Goal: Participate in discussion: Engage in conversation with other users on a specific topic

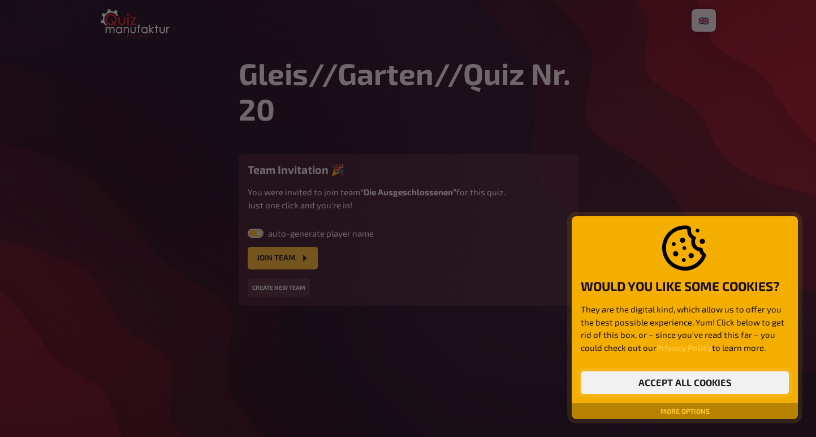
click at [644, 387] on button "Accept all cookies" at bounding box center [685, 382] width 208 height 23
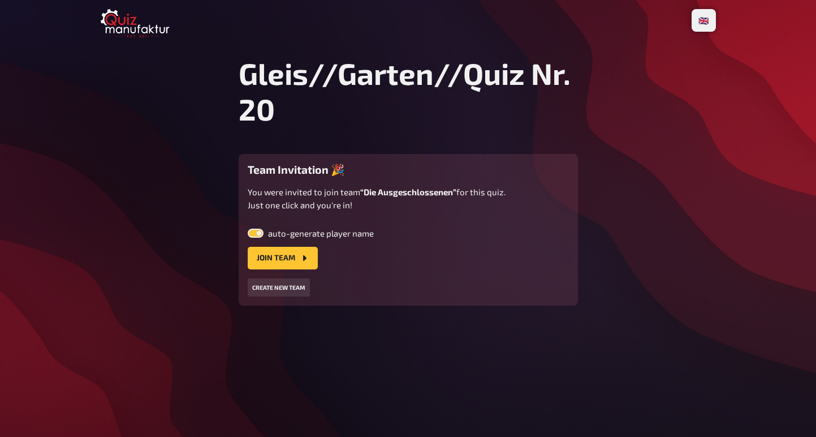
click at [277, 247] on div "auto-generate player name Join team" at bounding box center [408, 248] width 321 height 41
click at [276, 256] on button "Join team" at bounding box center [283, 258] width 70 height 23
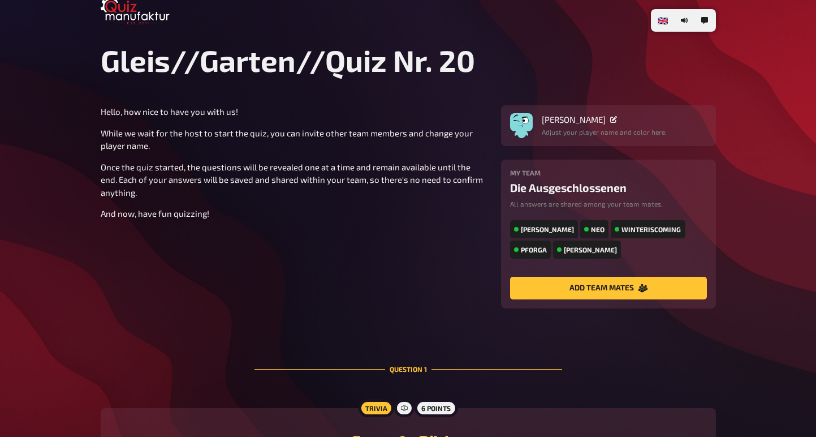
scroll to position [14, 0]
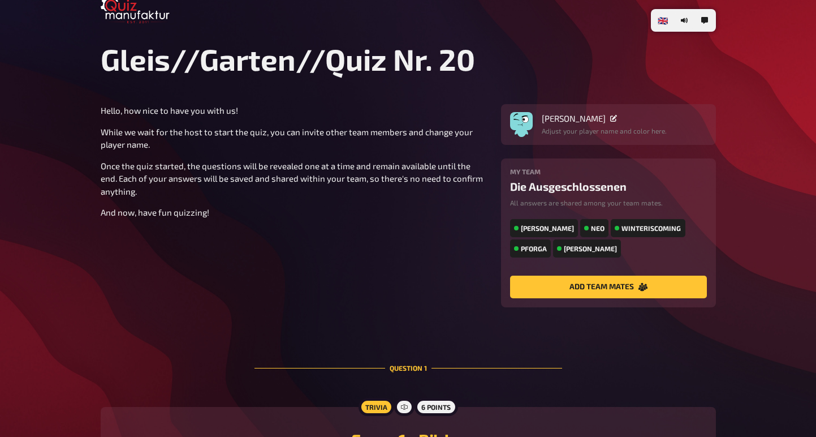
click at [627, 122] on div "Nikolaus Kopernikus" at bounding box center [604, 118] width 125 height 10
click at [617, 116] on icon at bounding box center [613, 118] width 7 height 7
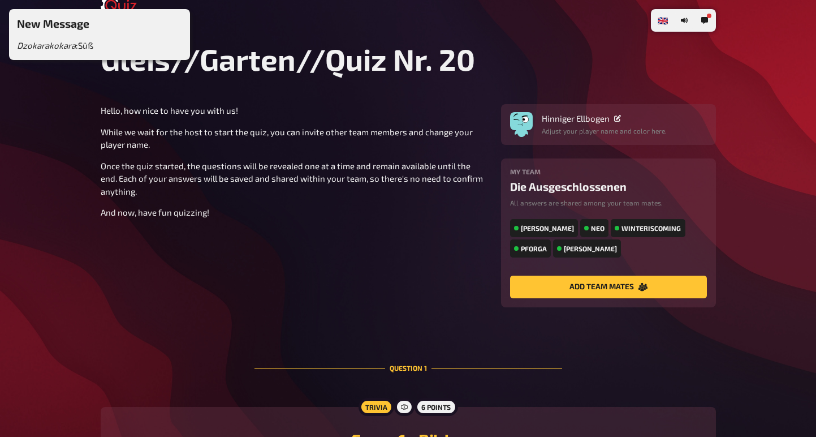
click at [441, 197] on div "Hello, how nice to have you with us! While we wait for the host to start the qu…" at bounding box center [294, 161] width 387 height 115
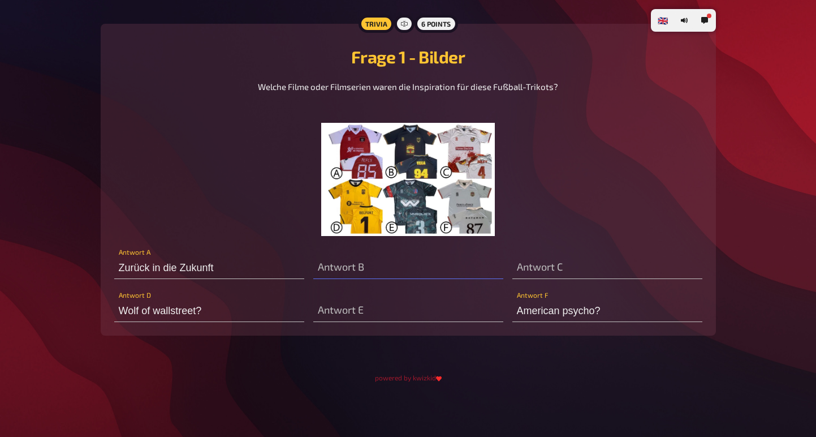
scroll to position [408, 0]
click at [363, 156] on img at bounding box center [408, 179] width 174 height 113
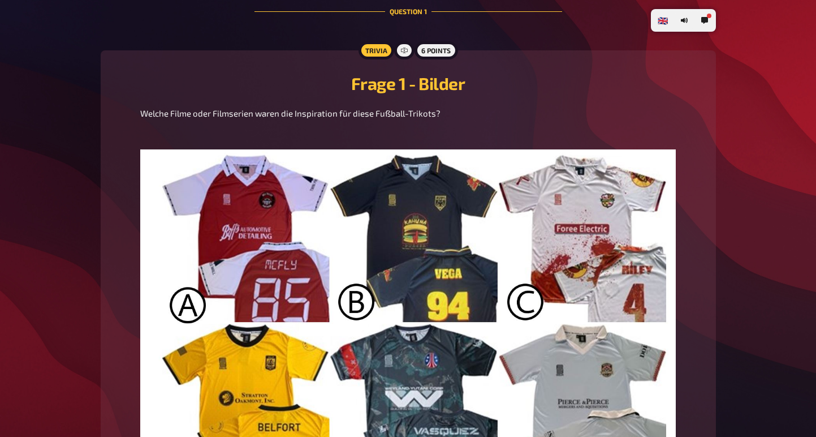
scroll to position [342, 0]
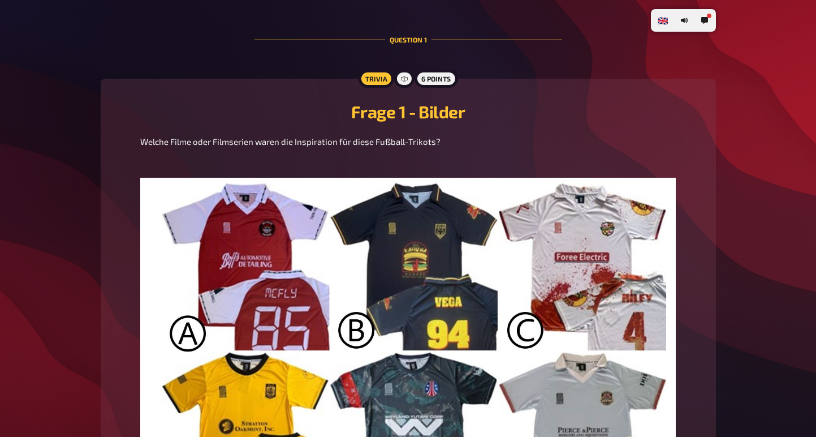
drag, startPoint x: 437, startPoint y: 155, endPoint x: 144, endPoint y: 153, distance: 293.0
click at [144, 146] on span "Welche Filme oder Filmserien waren die Inspiration für diese Fußball-Trikots?" at bounding box center [290, 141] width 300 height 10
copy span "elche Filme oder Filmserien waren die Inspiration für diese Fußball-Trikots?"
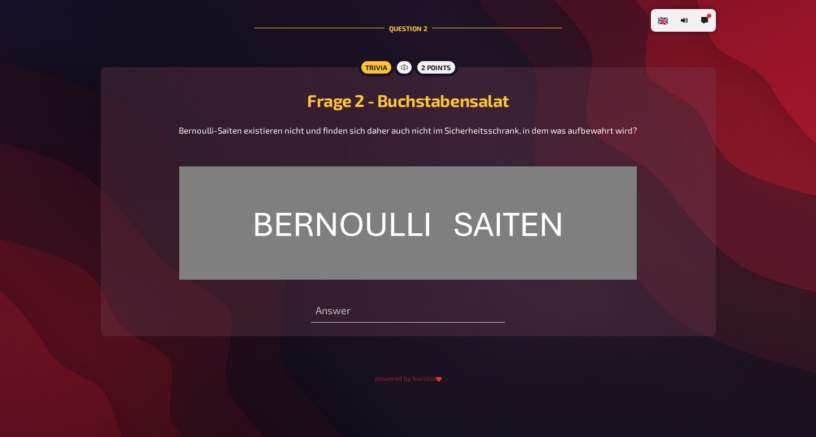
scroll to position [1002, 0]
click at [447, 127] on span "Bernoulli-Saiten existieren nicht und finden sich daher auch nicht im Sicherhei…" at bounding box center [408, 130] width 459 height 10
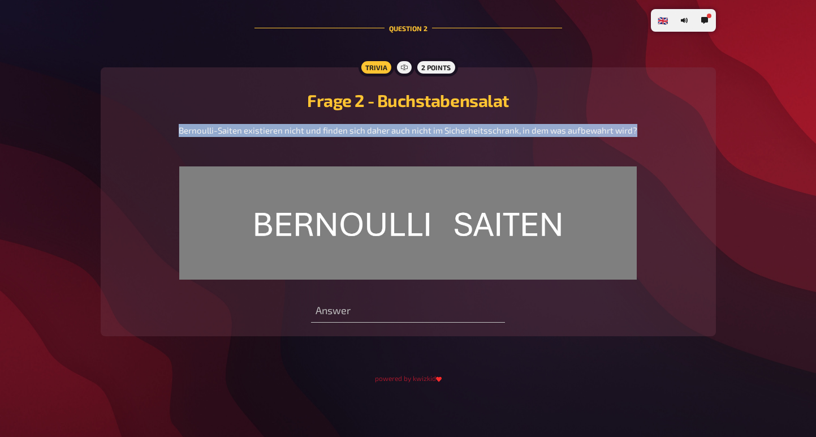
click at [447, 127] on span "Bernoulli-Saiten existieren nicht und finden sich daher auch nicht im Sicherhei…" at bounding box center [408, 130] width 459 height 10
copy span "Bernoulli-Saiten existieren nicht und finden sich daher auch nicht im Sicherhei…"
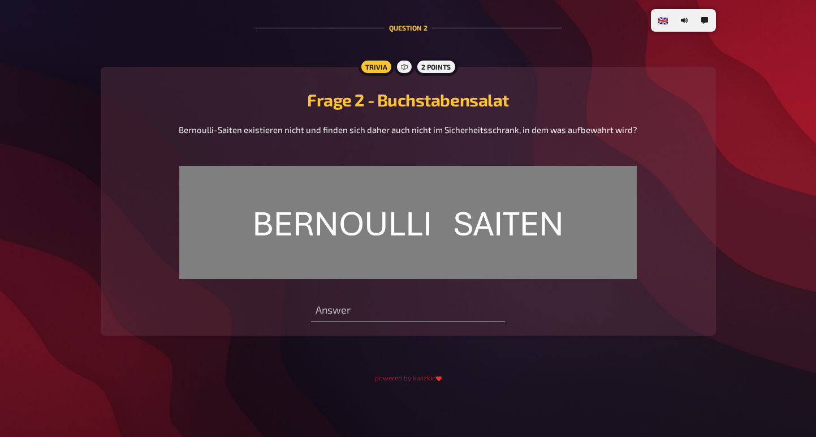
click at [566, 162] on div "Bernoulli-Saiten existieren nicht und finden sich daher auch nicht im Sicherhei…" at bounding box center [408, 201] width 459 height 156
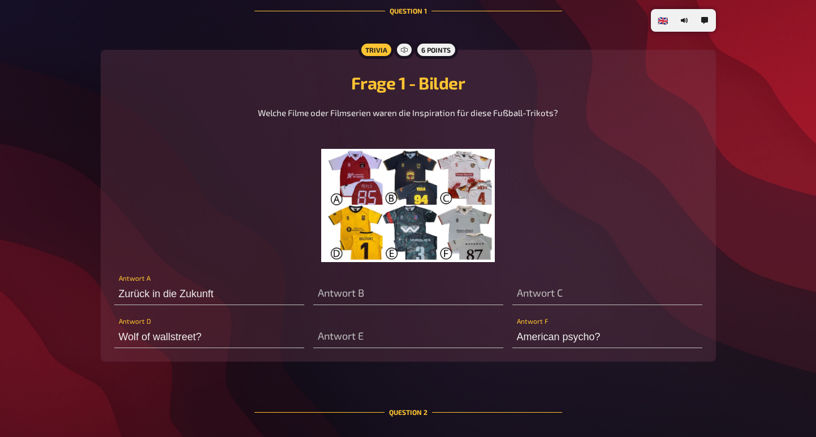
scroll to position [370, 0]
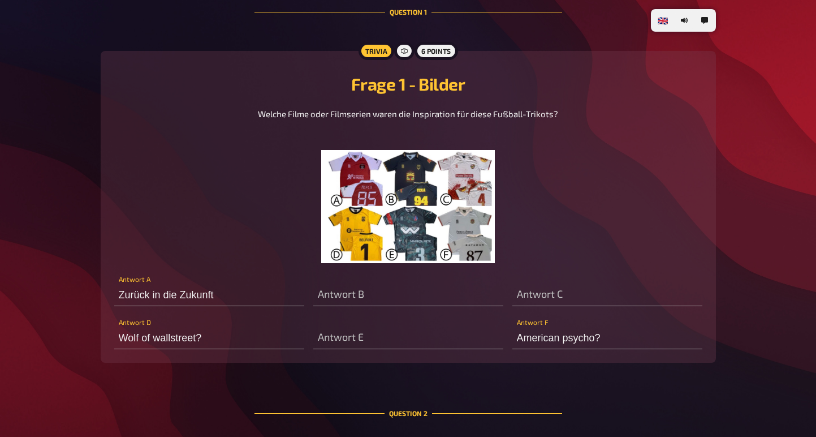
click at [417, 229] on img at bounding box center [408, 206] width 174 height 113
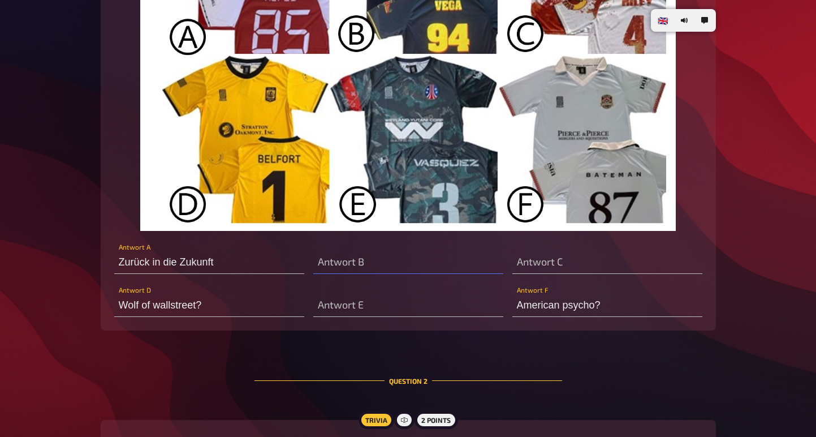
scroll to position [641, 0]
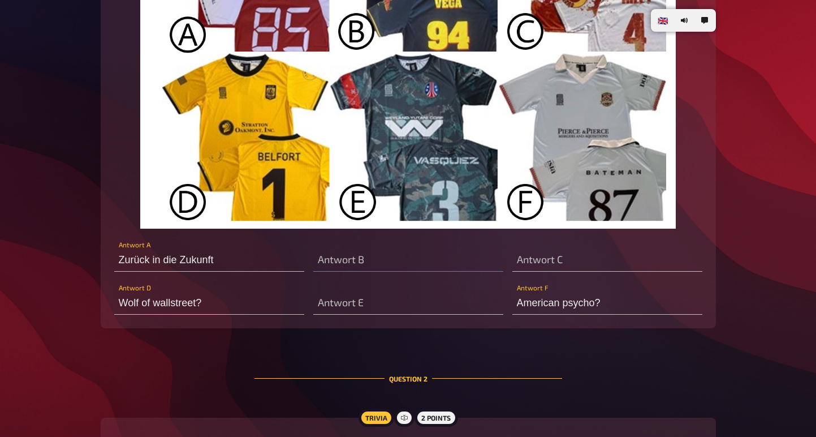
type input "Bernstein"
click at [632, 314] on input "American psycho?" at bounding box center [607, 303] width 190 height 23
type input "American psycho"
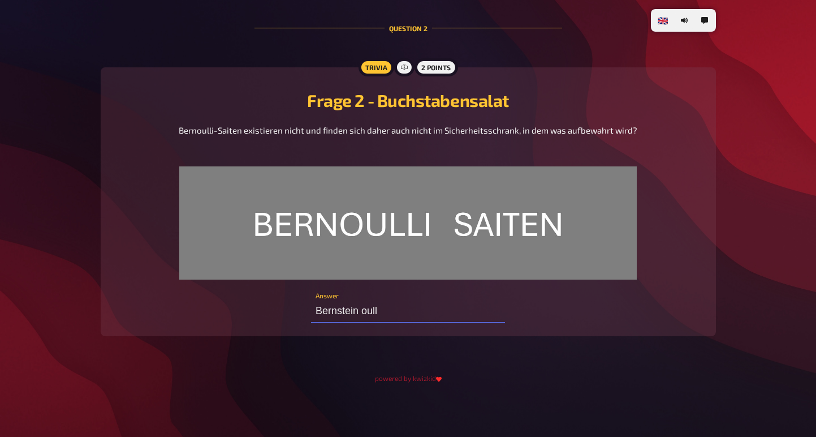
scroll to position [1002, 0]
type input "B"
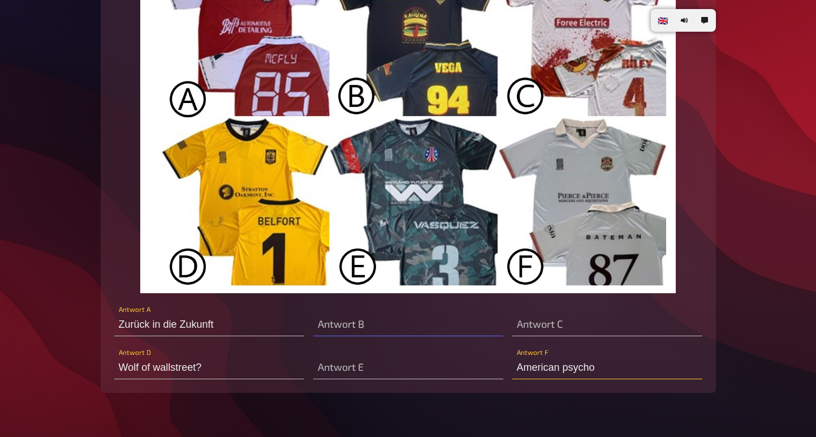
scroll to position [576, 0]
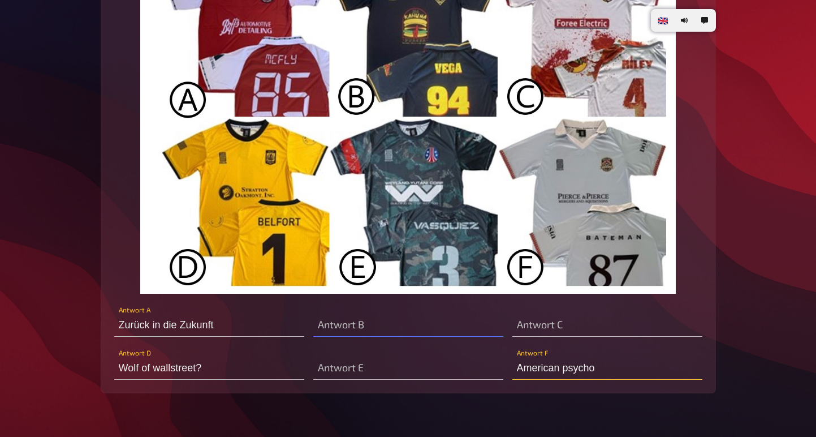
type input "Utensilien. Brola"
type input "American psycho"
click at [400, 234] on img at bounding box center [408, 119] width 536 height 350
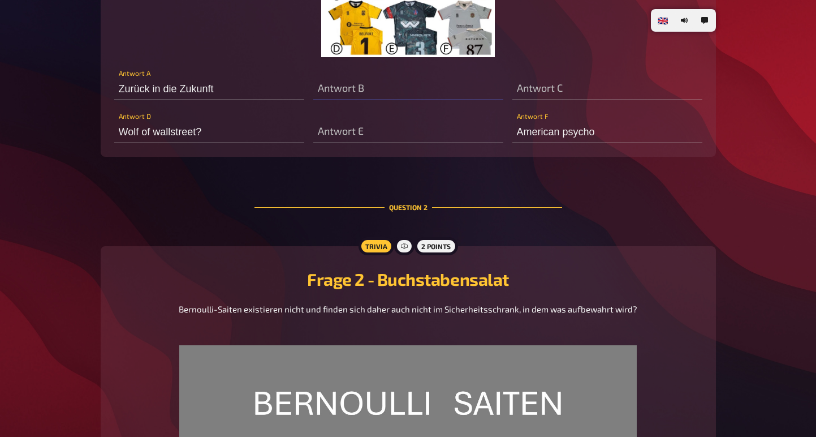
click at [425, 49] on img at bounding box center [408, 0] width 174 height 113
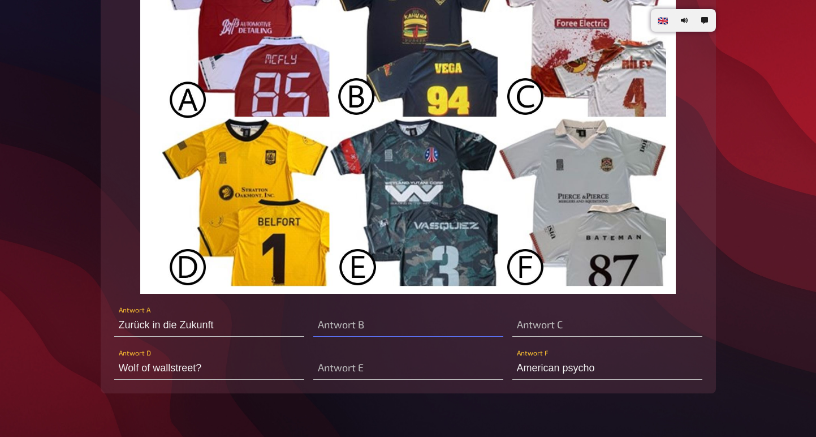
type input "U"
type input "Laborutensilien"
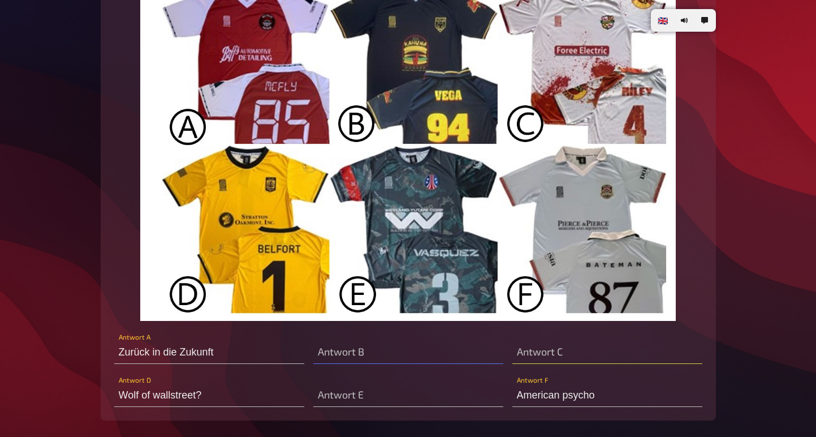
scroll to position [542, 0]
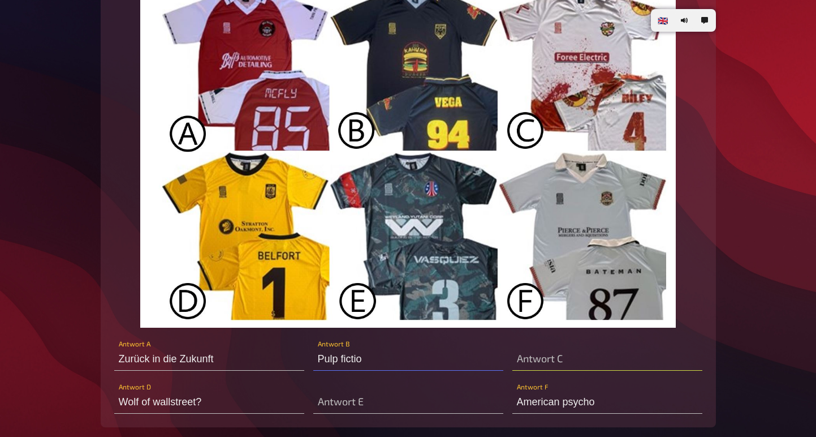
type input "Pulp fiction"
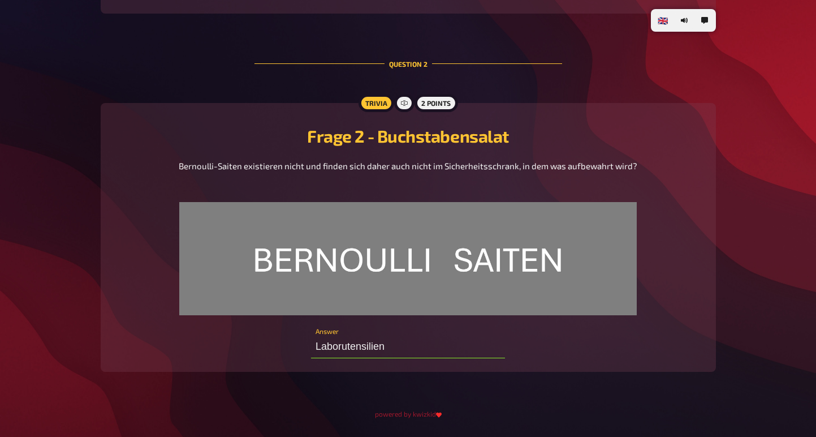
scroll to position [990, 0]
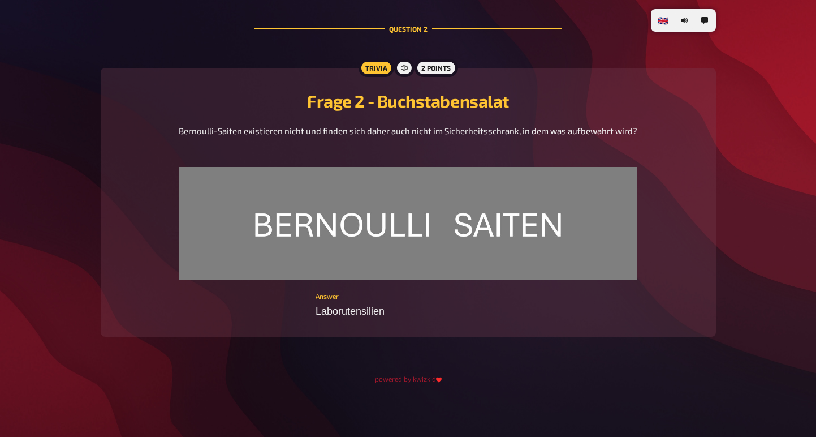
type input "Wolf of wallstreet"
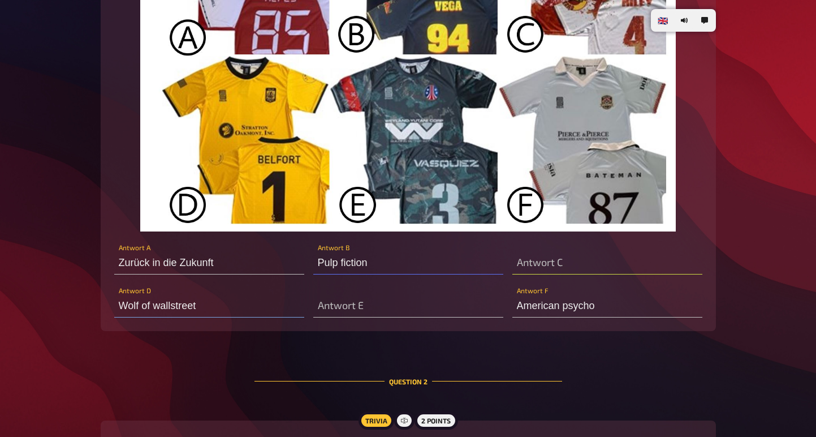
scroll to position [533, 0]
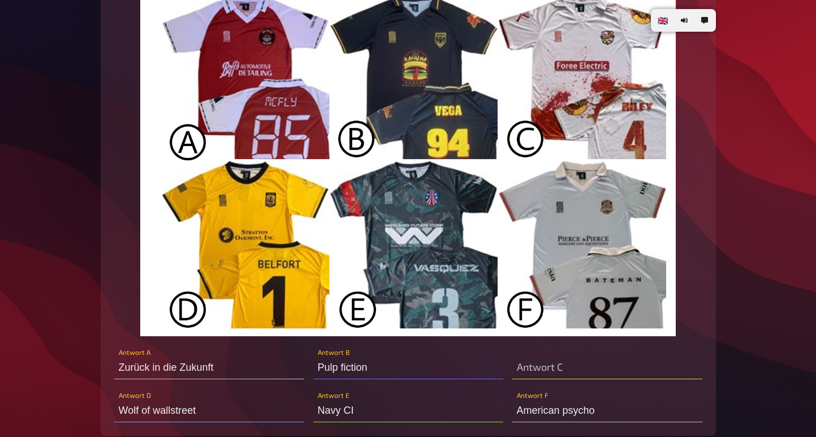
type input "Navy CIS"
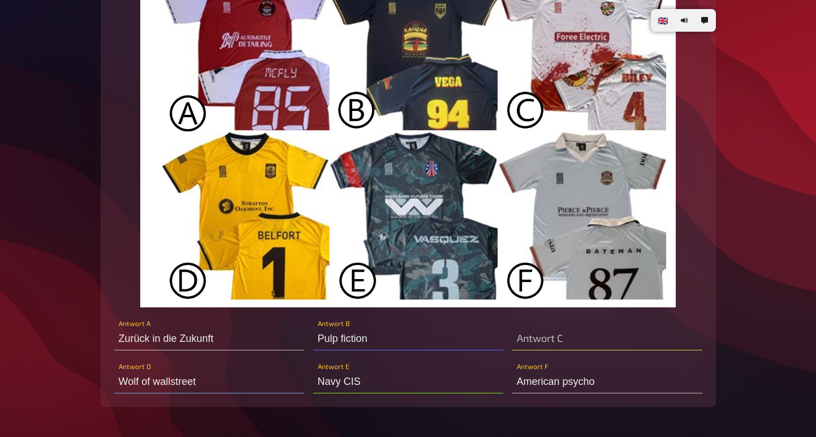
scroll to position [564, 0]
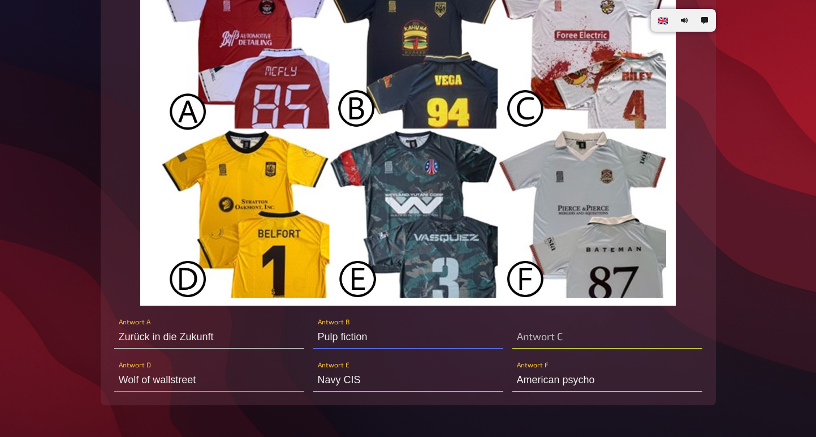
click at [543, 361] on div "Zurück in die Zukunft Antwort A Pulp fiction Antwort B Winteriscoming Antwort C…" at bounding box center [408, 352] width 588 height 77
click at [547, 348] on input "text" at bounding box center [607, 337] width 190 height 23
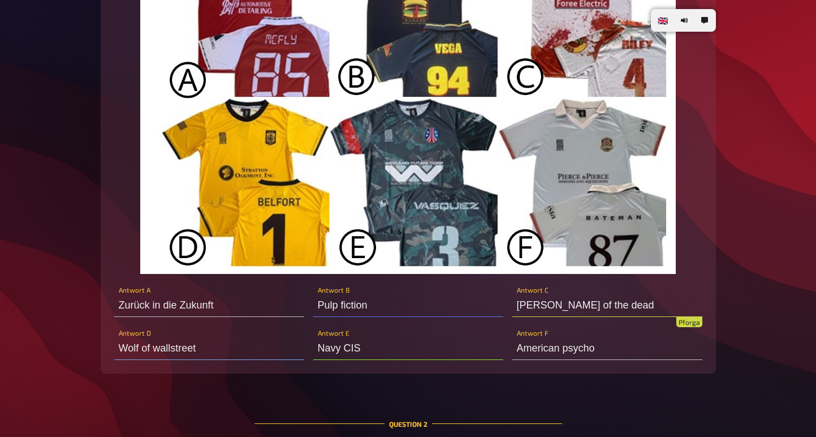
type input "[PERSON_NAME] of the dead"
click at [415, 360] on input "Navy CIS" at bounding box center [408, 348] width 190 height 23
click at [605, 317] on input "[PERSON_NAME] of the dead" at bounding box center [607, 305] width 190 height 23
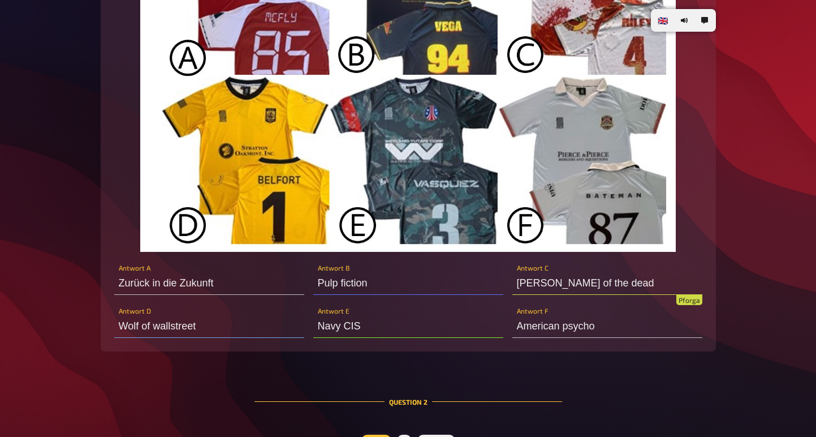
scroll to position [619, 0]
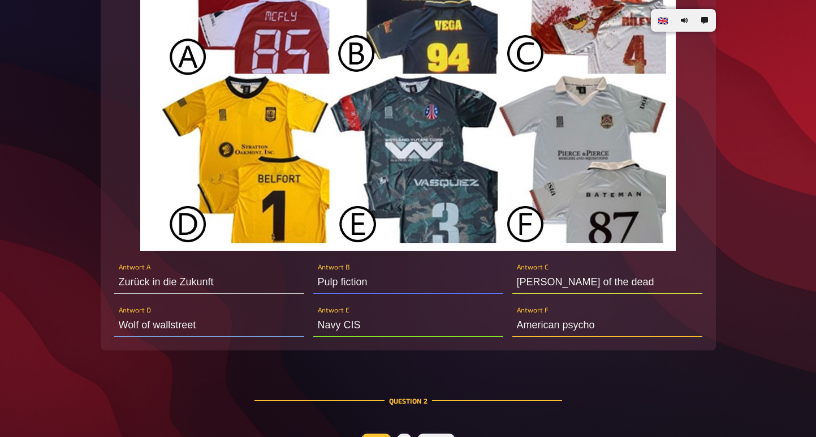
click at [626, 327] on input "American psycho" at bounding box center [607, 325] width 190 height 23
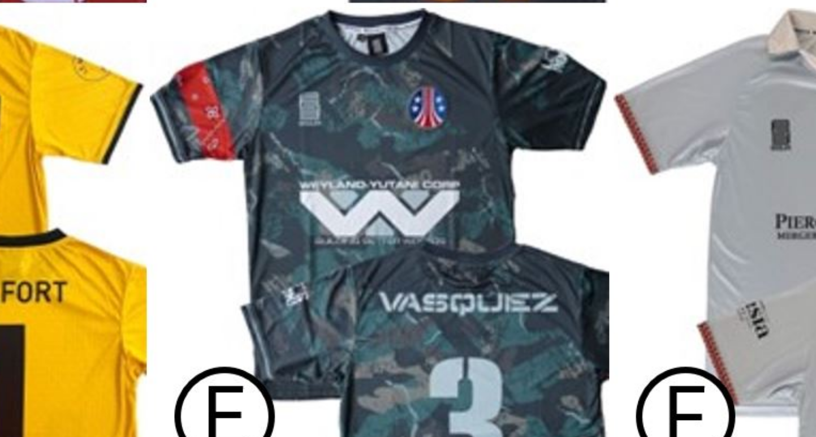
scroll to position [598, 0]
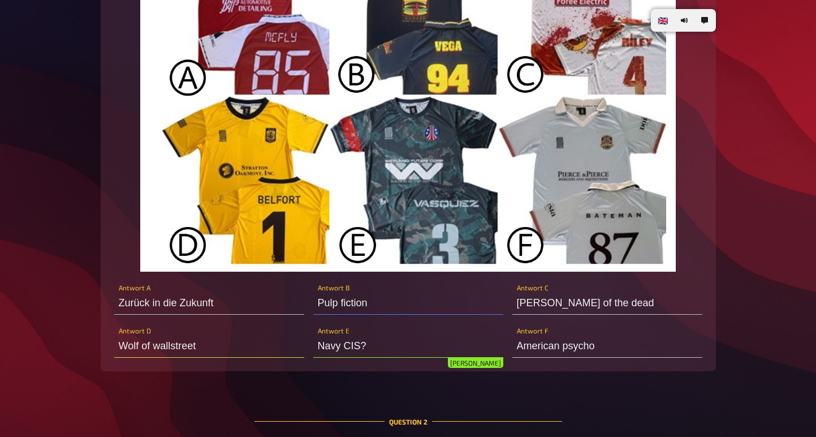
click at [382, 357] on input "Navy CIS?" at bounding box center [408, 346] width 190 height 23
type input "Aliens"
click at [390, 330] on div "Zurück in die Zukunft Antwort A Pulp fiction Antwort B Winteriscoming Shaun of …" at bounding box center [408, 319] width 588 height 77
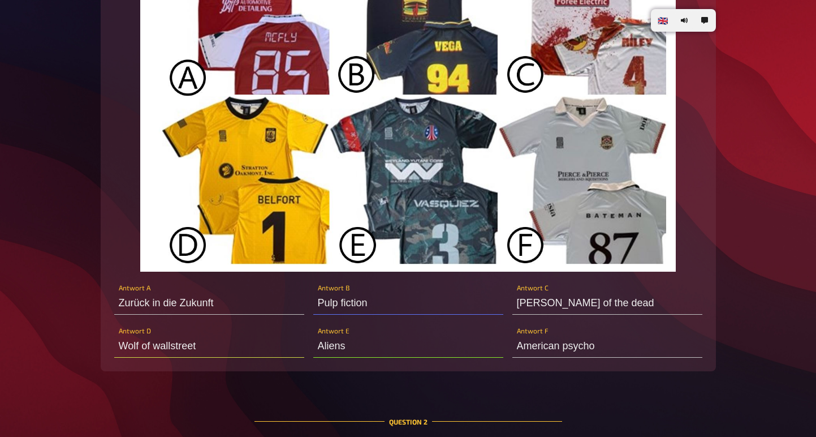
click at [391, 327] on div "Zurück in die Zukunft Antwort A Pulp fiction Antwort B Winteriscoming Shaun of …" at bounding box center [408, 319] width 588 height 77
click at [391, 314] on input "Pulp fiction" at bounding box center [408, 303] width 190 height 23
click at [386, 350] on input "Aliens" at bounding box center [408, 346] width 190 height 23
click at [574, 312] on input "[PERSON_NAME] of the dead" at bounding box center [607, 303] width 190 height 23
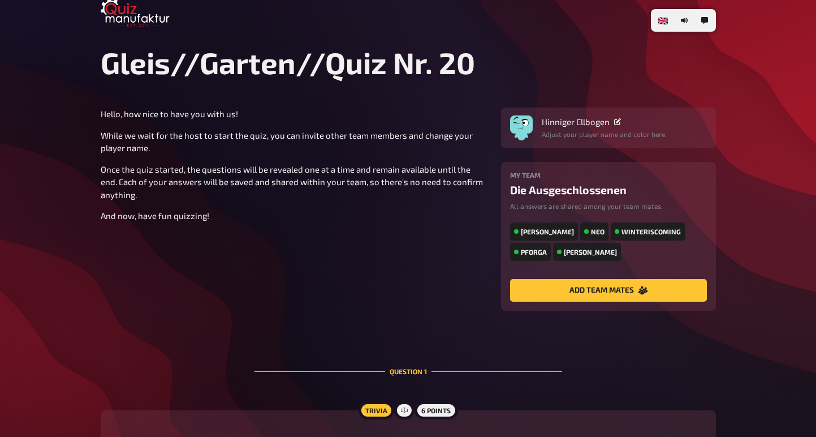
scroll to position [12, 0]
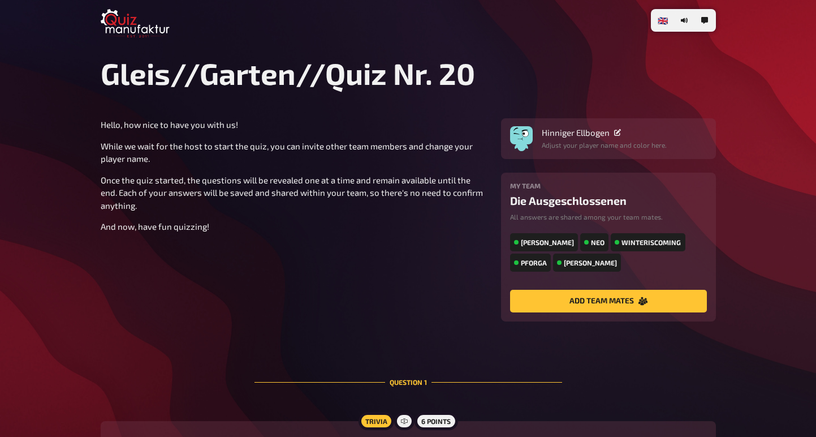
type input "Zurück in die Zukunft"
type input "Pulp fiction"
type input "[PERSON_NAME] of the dead"
type input "Wolf of wallstreet"
type input "Aliens"
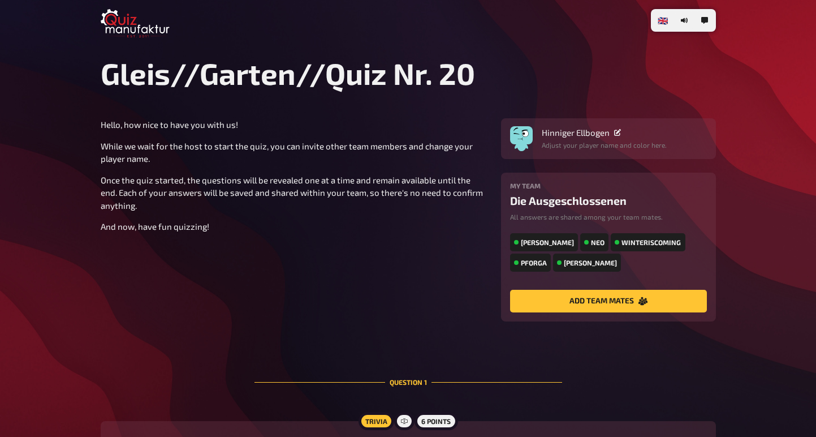
type input "American psycho"
type input "Laborutensilien"
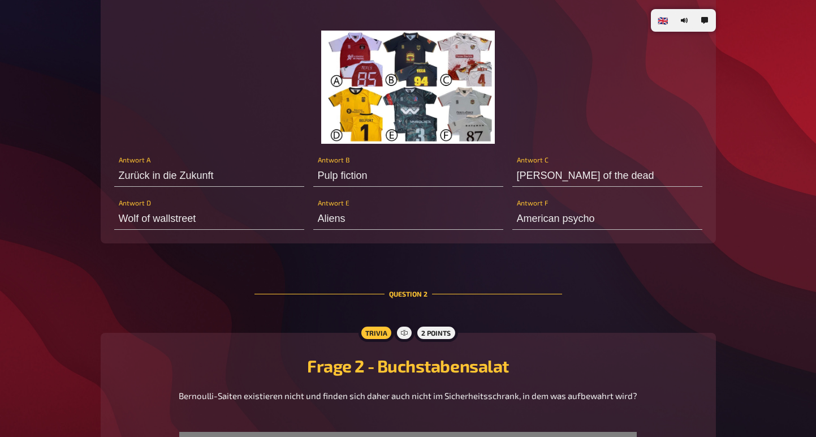
scroll to position [490, 0]
click at [405, 226] on input "Aliens" at bounding box center [408, 217] width 190 height 23
click at [481, 243] on div "Trivia 6 points Frage 1 - Bilder Welche Filme oder Filmserien waren die Inspira…" at bounding box center [408, 87] width 615 height 312
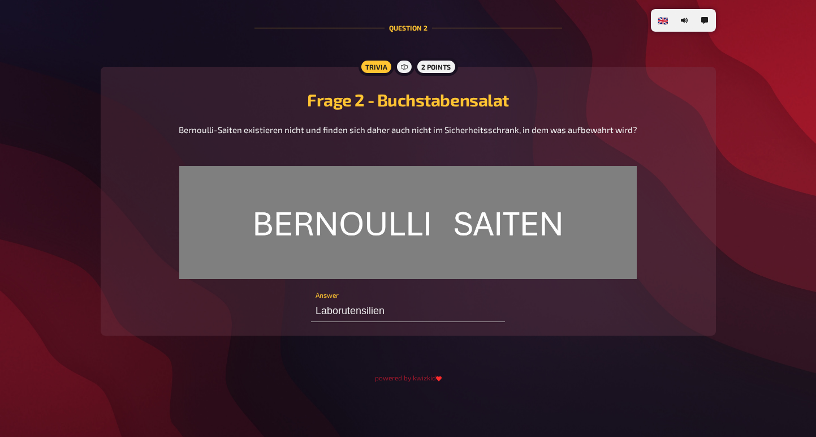
scroll to position [766, 0]
click at [408, 300] on input "Laborutensilien" at bounding box center [408, 310] width 194 height 23
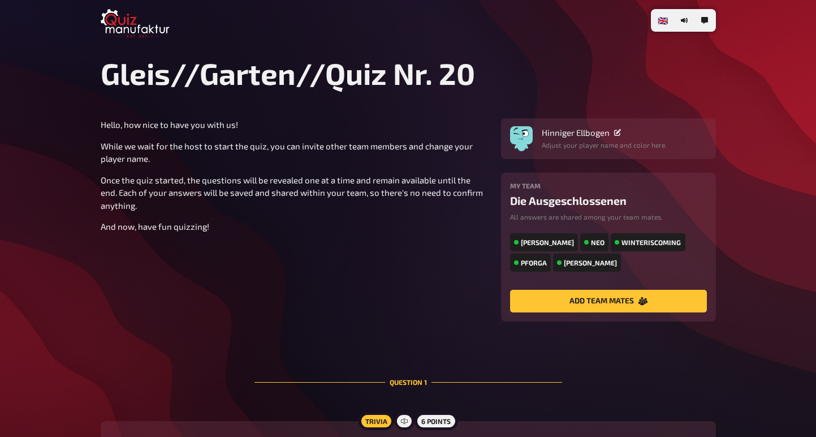
scroll to position [0, 0]
type input "Aliens. U sure about that?"
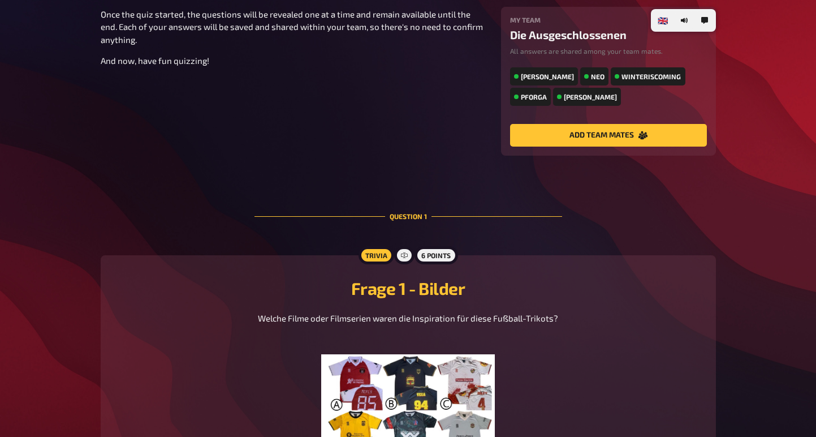
scroll to position [157, 0]
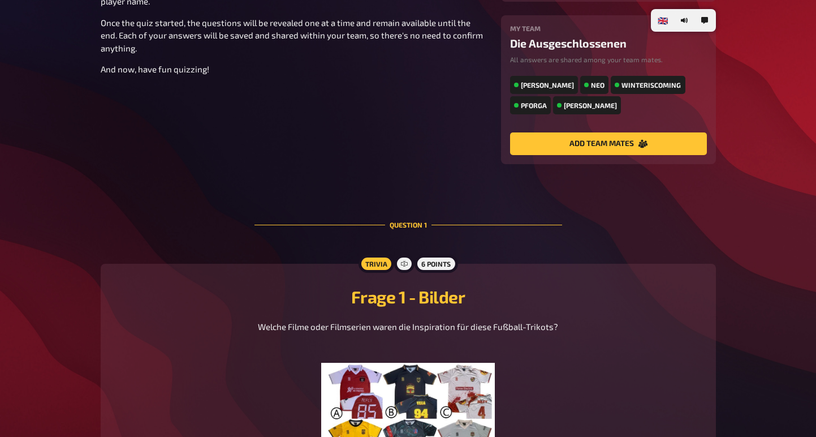
click at [557, 87] on div "[PERSON_NAME]" at bounding box center [544, 85] width 68 height 18
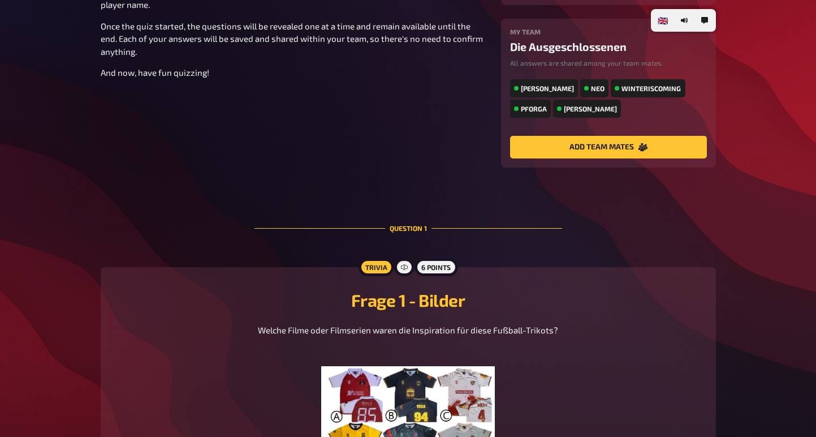
scroll to position [153, 0]
click at [597, 89] on div "Neo" at bounding box center [594, 89] width 28 height 18
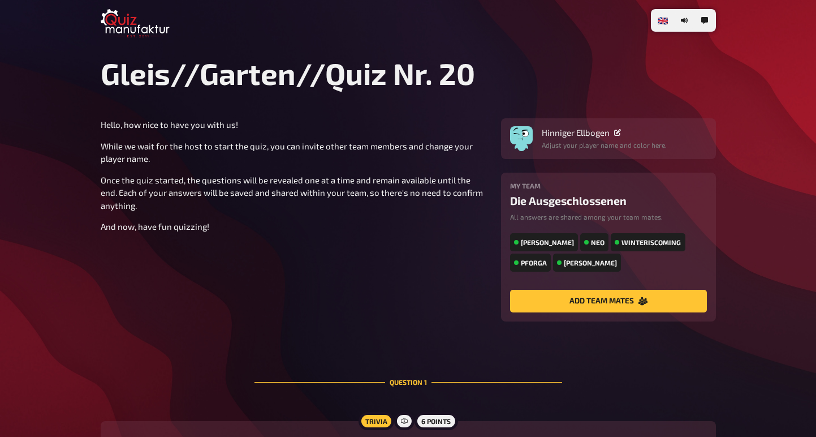
scroll to position [0, 0]
click at [618, 136] on div "Hinniger Ellbogen" at bounding box center [604, 132] width 125 height 10
click at [619, 134] on icon at bounding box center [617, 132] width 7 height 7
click at [521, 136] on img "button" at bounding box center [521, 135] width 23 height 23
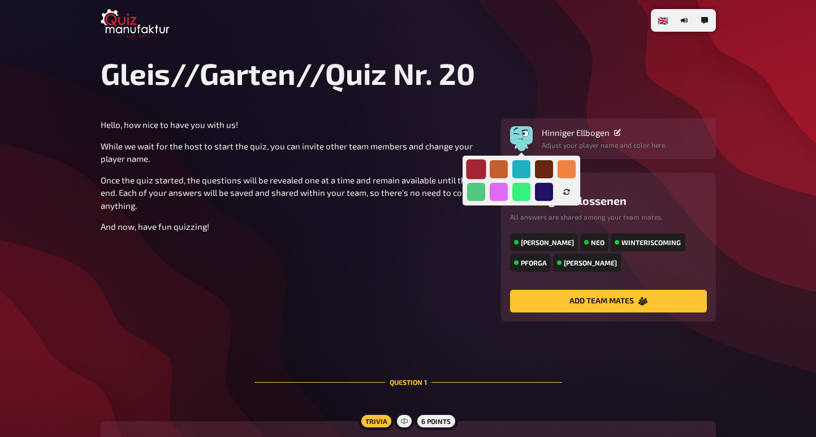
click at [470, 175] on div at bounding box center [476, 169] width 20 height 20
click at [428, 141] on p "While we wait for the host to start the quiz, you can invite other team members…" at bounding box center [294, 152] width 387 height 25
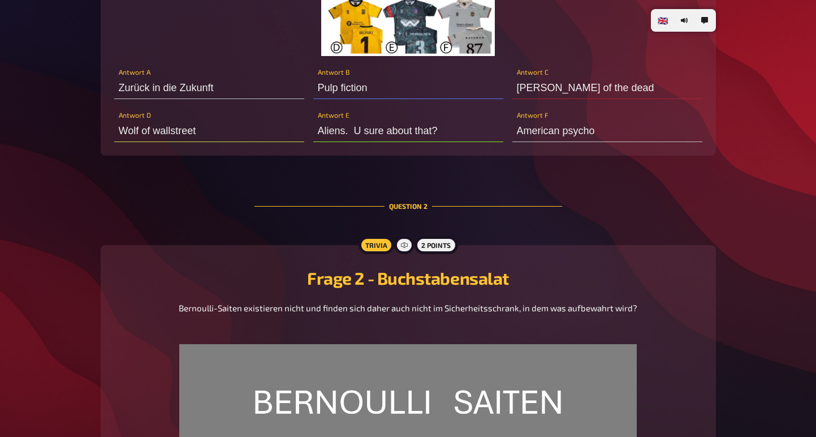
scroll to position [605, 0]
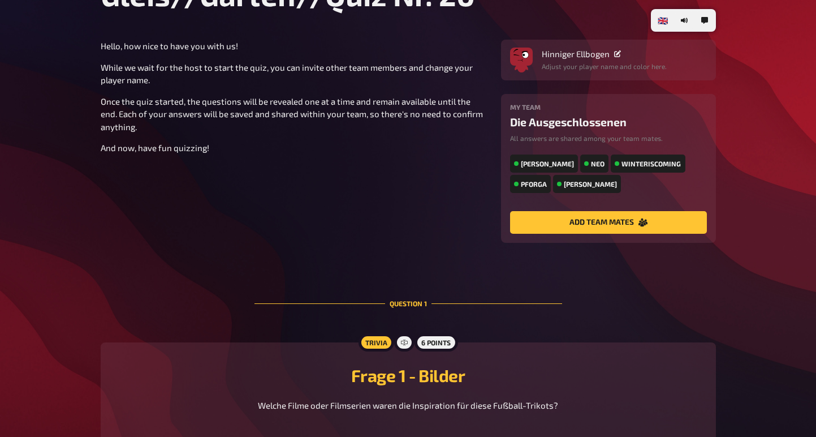
scroll to position [77, 0]
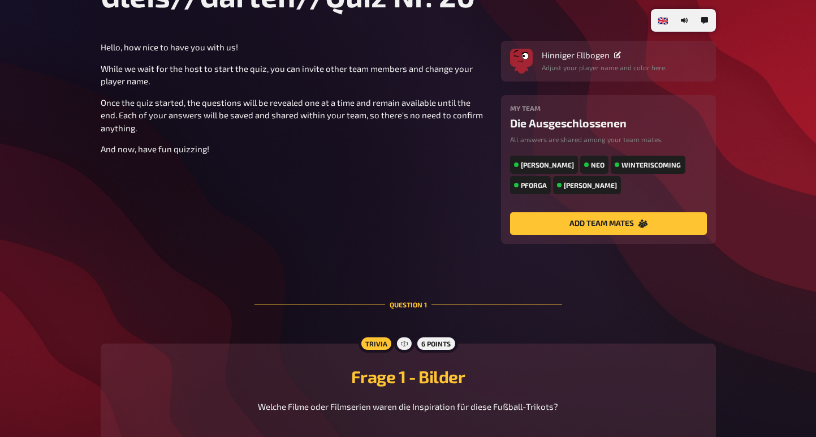
type input "Kohle"
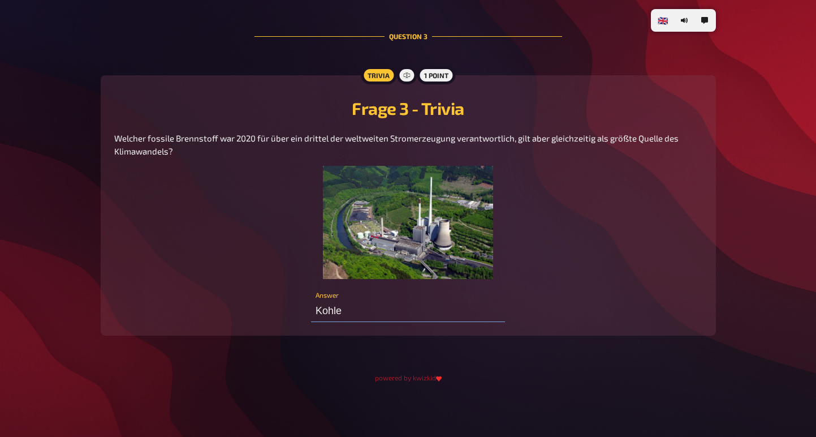
scroll to position [1140, 0]
drag, startPoint x: 171, startPoint y: 141, endPoint x: 114, endPoint y: 128, distance: 59.1
click at [114, 133] on span "Welcher fossile Brennstoff war 2020 für über ein drittel der weltweiten Stromer…" at bounding box center [397, 144] width 566 height 23
copy span "Welcher fossile Brennstoff war 2020 für über ein drittel der weltweiten Stromer…"
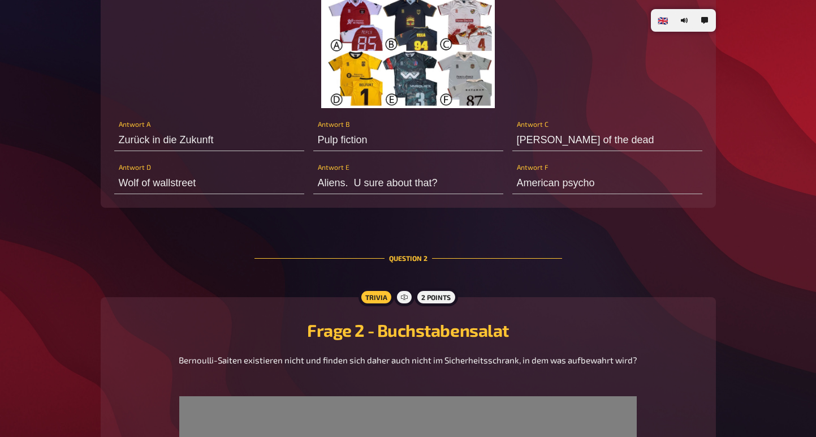
scroll to position [519, 0]
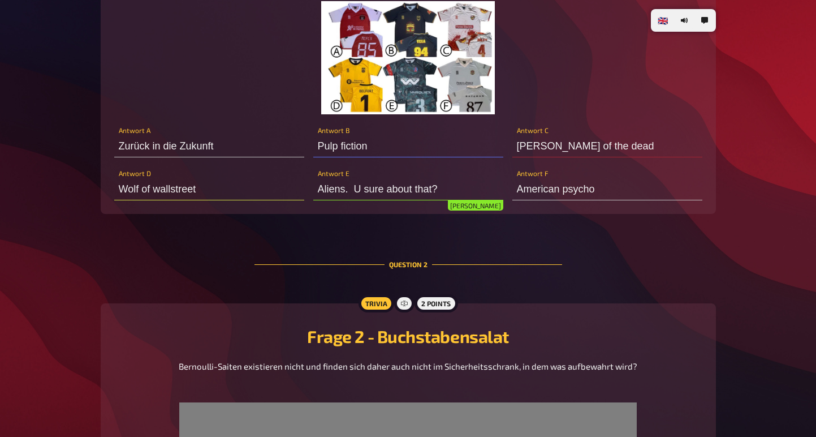
drag, startPoint x: 441, startPoint y: 201, endPoint x: 352, endPoint y: 205, distance: 88.9
click at [352, 200] on input "Aliens. U sure about that?" at bounding box center [408, 189] width 190 height 23
click at [447, 140] on div "Pulp fiction Antwort B" at bounding box center [408, 140] width 190 height 34
click at [441, 148] on input "Pulp fiction" at bounding box center [408, 146] width 190 height 23
click at [389, 38] on img at bounding box center [408, 57] width 174 height 113
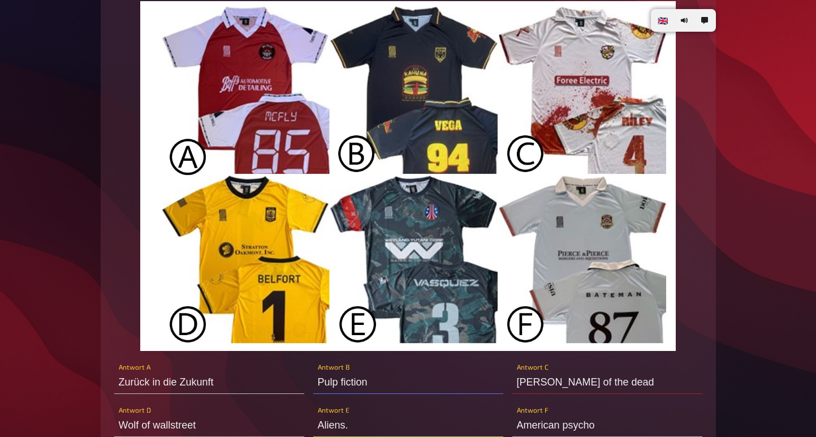
type input "Aliens"
type input "Z"
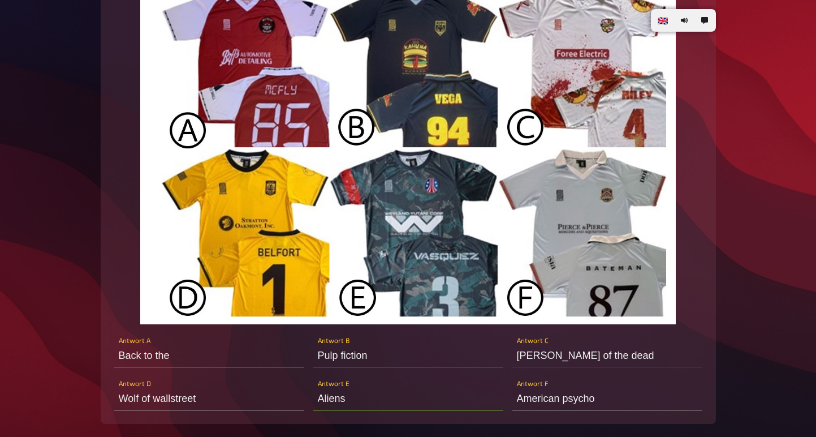
scroll to position [547, 0]
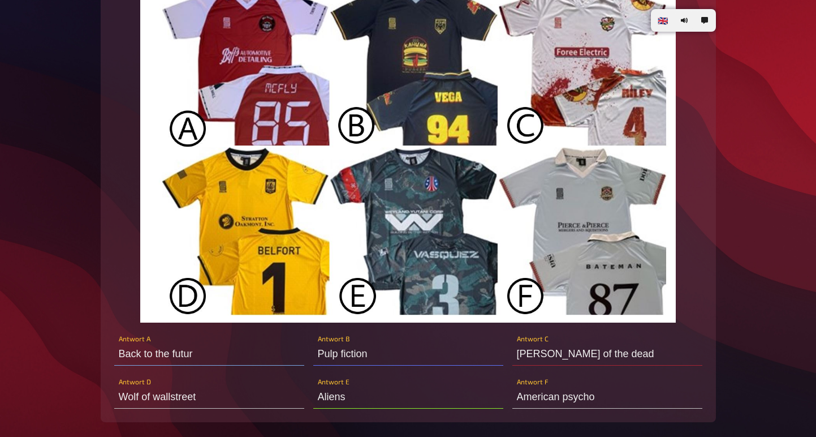
type input "Back to the future"
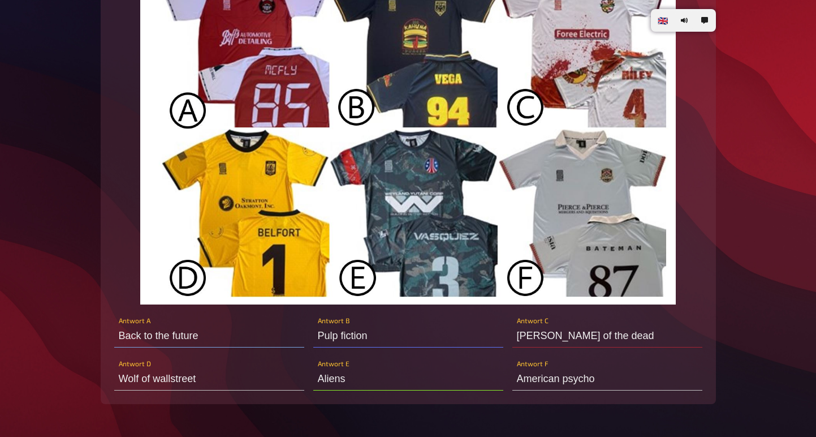
scroll to position [566, 0]
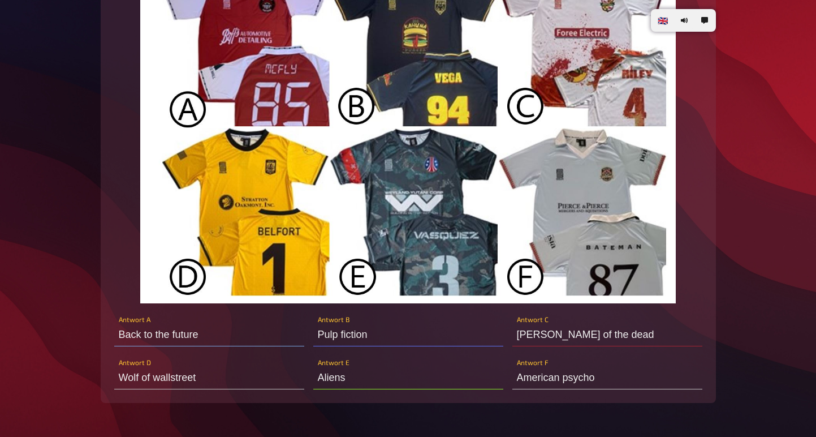
click at [789, 2] on div "🇩🇪 Deutsch 🇬🇧 English 🇳🇱 Nederlands Gleis//Garten//Quiz Nr. 20 Hello, how nice …" at bounding box center [408, 322] width 816 height 1777
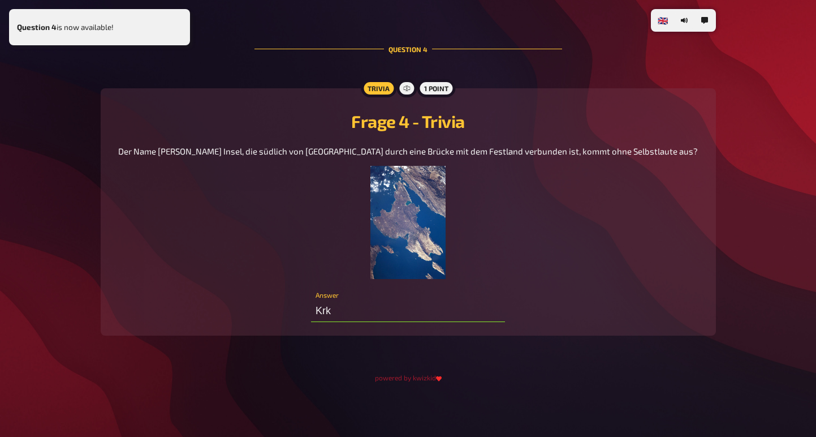
scroll to position [1750, 0]
click at [384, 146] on span "Der Name [PERSON_NAME] Insel, die südlich von [GEOGRAPHIC_DATA] durch eine Brüc…" at bounding box center [408, 151] width 580 height 10
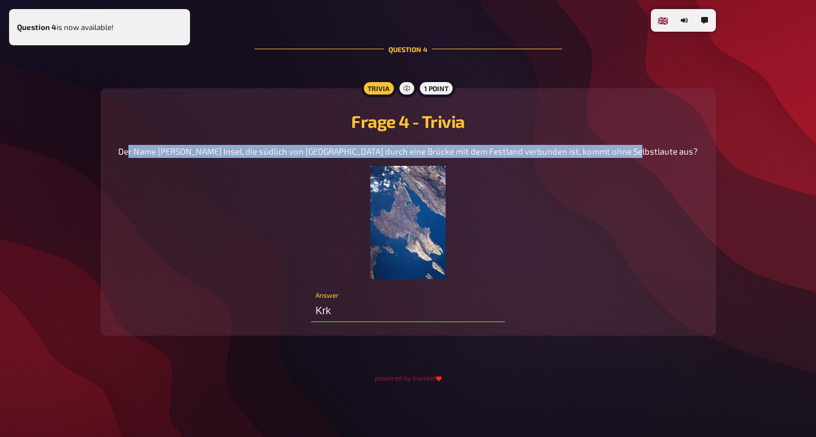
click at [384, 146] on span "Der Name welcher Insel, die südlich von [GEOGRAPHIC_DATA] durch eine Brücke mit…" at bounding box center [408, 151] width 580 height 10
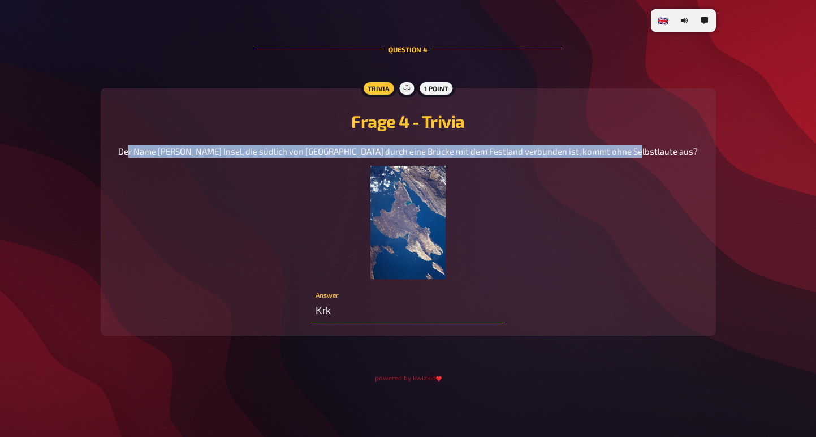
click at [600, 145] on p "Der Name welcher Insel, die südlich von [GEOGRAPHIC_DATA] durch eine Brücke mit…" at bounding box center [408, 151] width 580 height 13
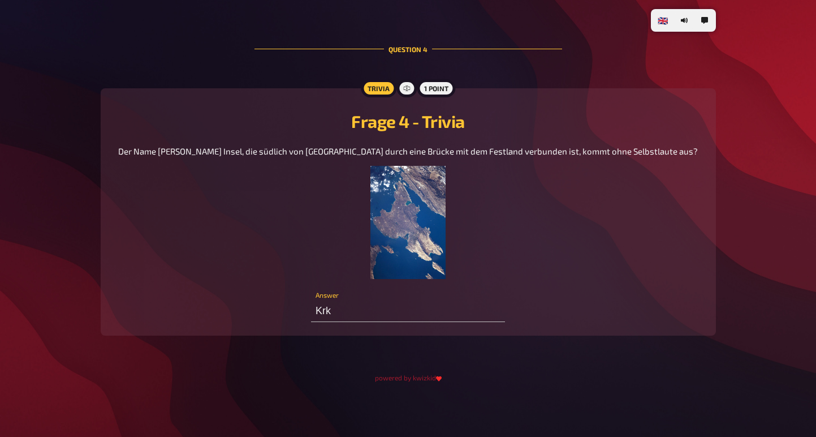
type input "Alien"
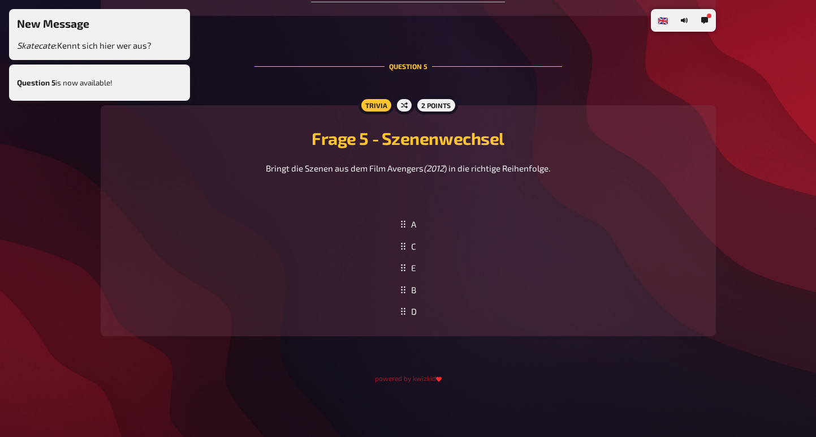
scroll to position [2098, 0]
click at [408, 204] on img at bounding box center [408, 204] width 0 height 0
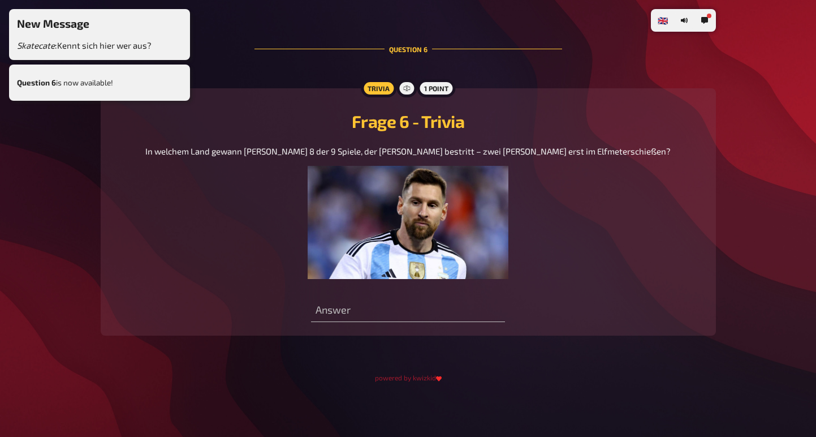
scroll to position [2778, 0]
click at [441, 146] on span "In welchem Land gewann [PERSON_NAME] 8 der 9 Spiele, der er dort bestritt – zwe…" at bounding box center [407, 151] width 525 height 10
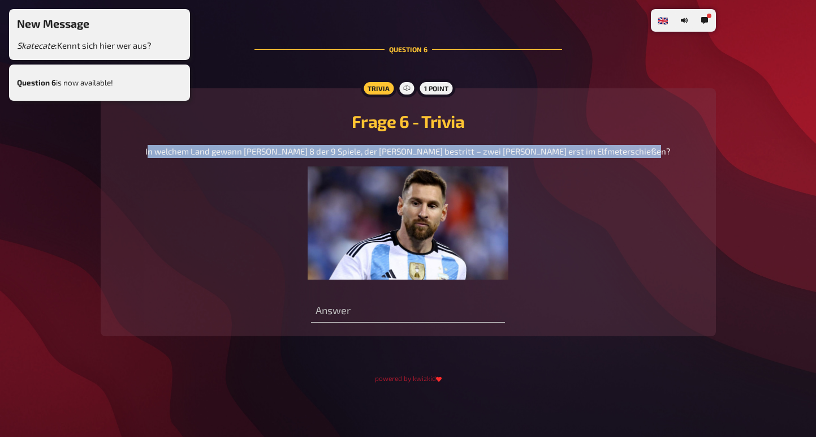
click at [441, 146] on span "In welchem Land gewann [PERSON_NAME] 8 der 9 Spiele, der er dort bestritt – zwe…" at bounding box center [407, 151] width 525 height 10
copy span "In welchem Land gewann [PERSON_NAME] 8 der 9 Spiele, der er dort bestritt – zwe…"
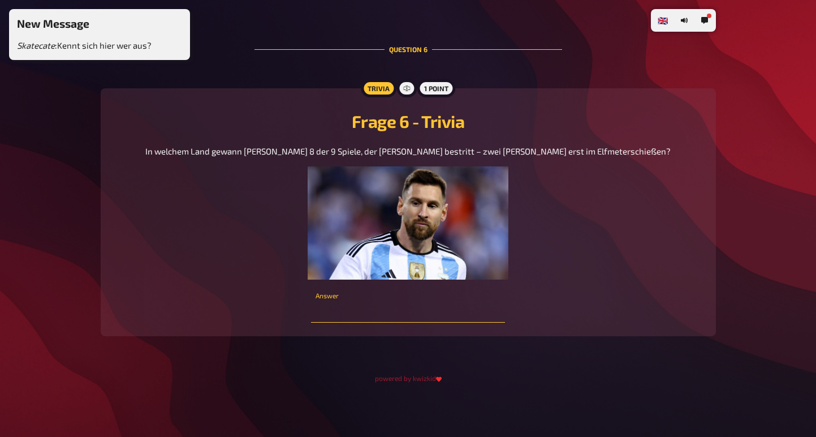
click at [322, 314] on input "text" at bounding box center [408, 311] width 194 height 23
paste input "[GEOGRAPHIC_DATA]"
type input "[GEOGRAPHIC_DATA]"
click at [391, 314] on input "[GEOGRAPHIC_DATA]" at bounding box center [408, 311] width 194 height 23
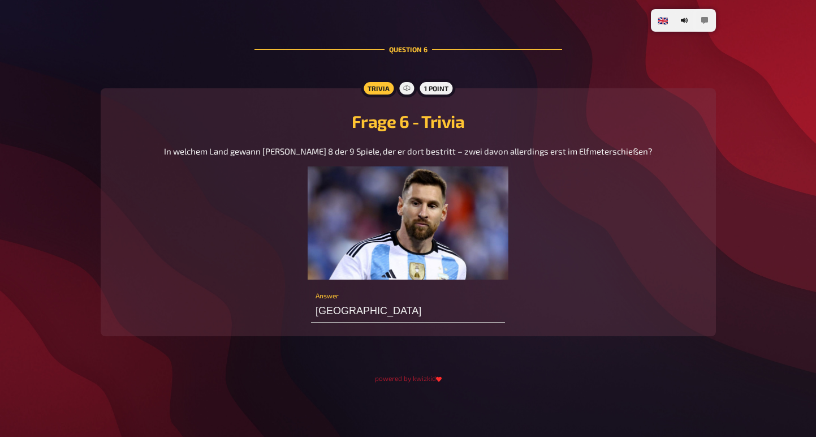
scroll to position [2306, 0]
type input "Argen"
type input "F"
type input "[GEOGRAPHIC_DATA]?"
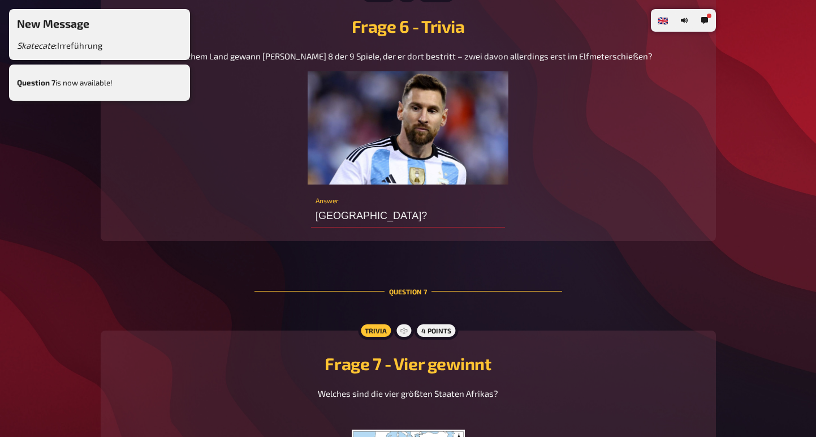
type input "N"
type input "Algerien"
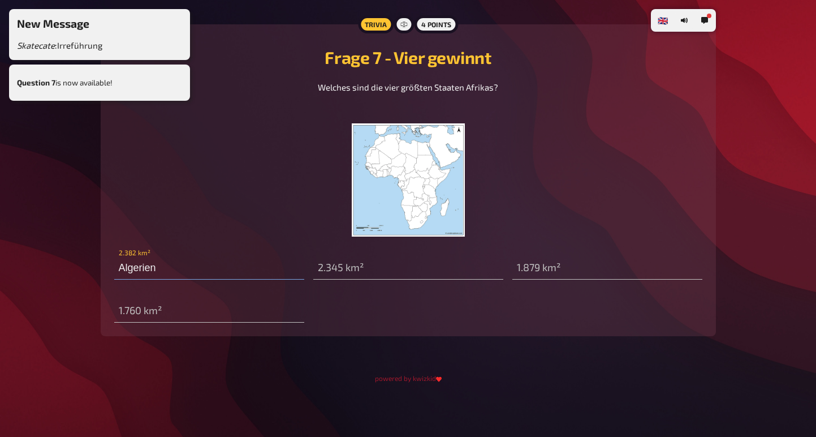
scroll to position [2649, 0]
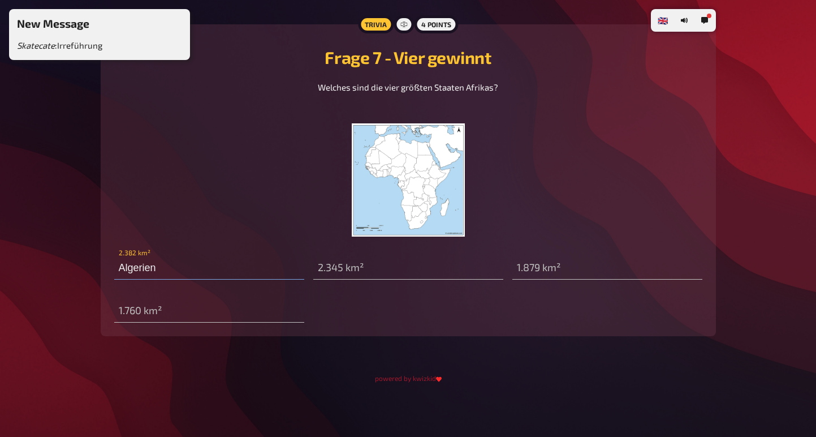
click at [455, 92] on span "Welches sind die vier größten Staaten Afrikas?" at bounding box center [408, 87] width 180 height 10
copy span "Welches sind die vier größten Staaten Afrikas?"
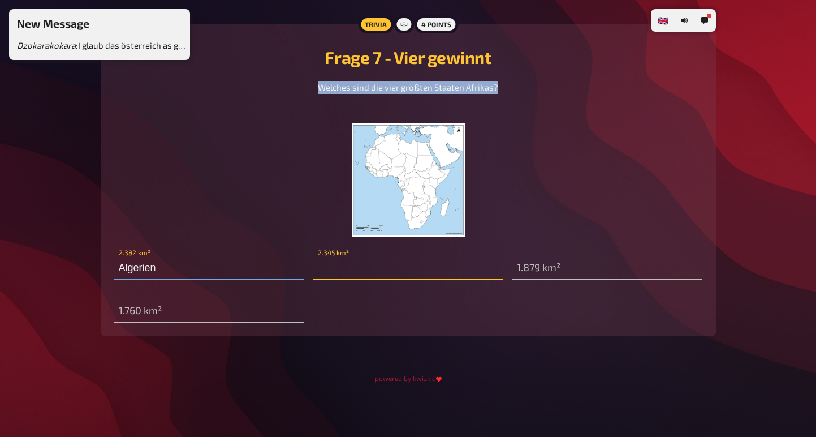
click at [334, 279] on input "text" at bounding box center [408, 268] width 190 height 23
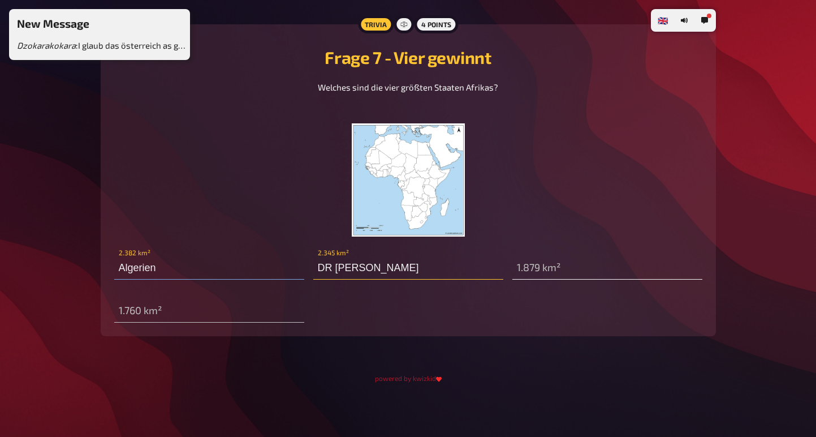
type input "DR [PERSON_NAME]"
click at [602, 279] on input "text" at bounding box center [607, 268] width 190 height 23
type input "[GEOGRAPHIC_DATA]"
type input "Lybien"
click at [402, 279] on input "DR [PERSON_NAME]" at bounding box center [408, 268] width 190 height 23
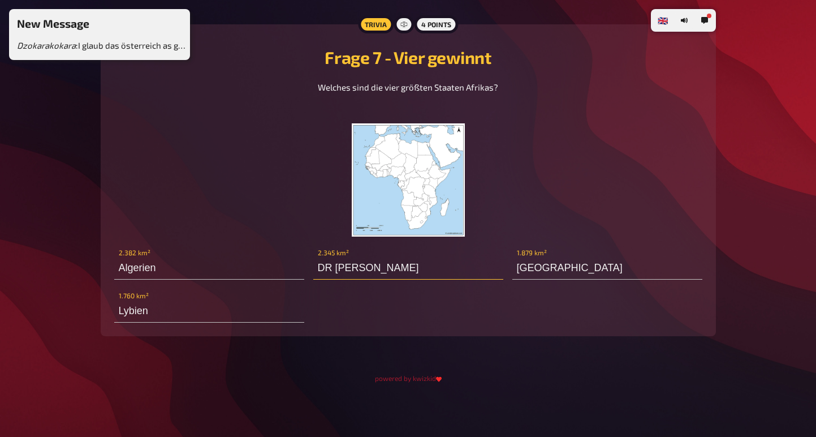
scroll to position [2706, 0]
type input "[GEOGRAPHIC_DATA]? [GEOGRAPHIC_DATA]?"
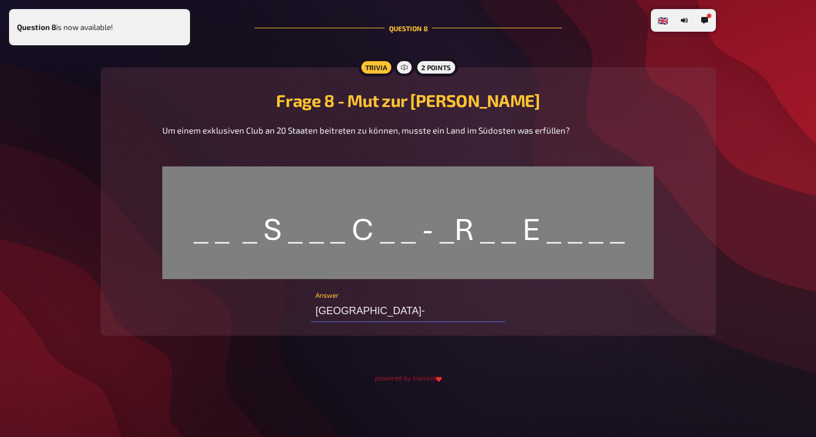
scroll to position [3064, 0]
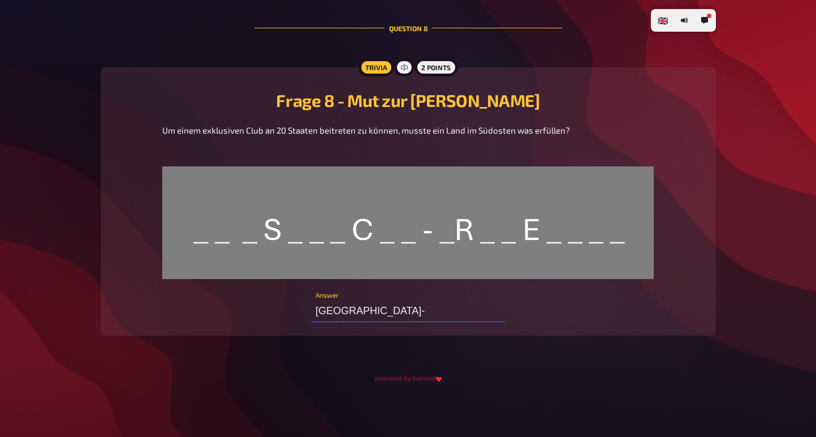
click at [342, 127] on span "Um einem exklusiven Club an 20 Staaten beitreten zu können, musste ein Land im …" at bounding box center [366, 130] width 408 height 10
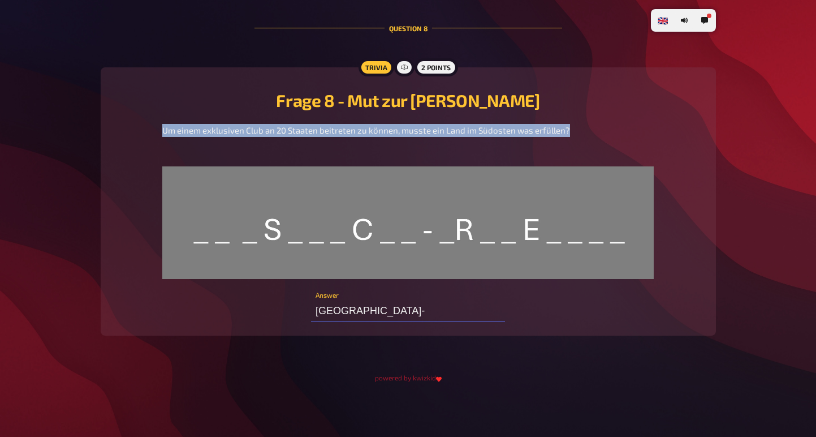
click at [342, 127] on span "Um einem exklusiven Club an 20 Staaten beitreten zu können, musste ein Land im …" at bounding box center [366, 130] width 408 height 10
copy span "Um einem exklusiven Club an 20 Staaten beitreten zu können, musste ein Land im …"
click at [308, 235] on img at bounding box center [407, 222] width 491 height 113
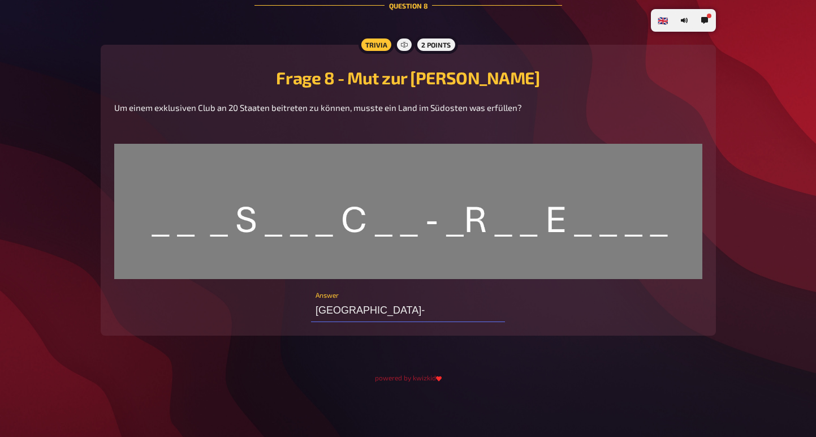
click at [308, 235] on img at bounding box center [408, 211] width 588 height 135
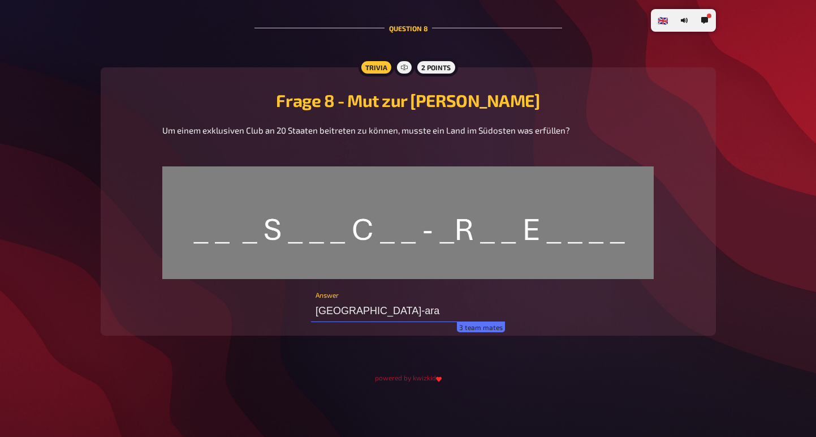
click at [399, 308] on input "[GEOGRAPHIC_DATA]-ara" at bounding box center [408, 310] width 194 height 23
click at [389, 308] on input "Maastricht-Kriterien" at bounding box center [408, 310] width 194 height 23
type input "Maastricht-Kriterien"
click at [468, 325] on div "Trivia 2 points Frage 8 - Mut zur [PERSON_NAME] Um einem exklusiven Club an 20 …" at bounding box center [408, 201] width 615 height 269
click at [419, 307] on input "Maastricht-Kriterien" at bounding box center [408, 310] width 194 height 23
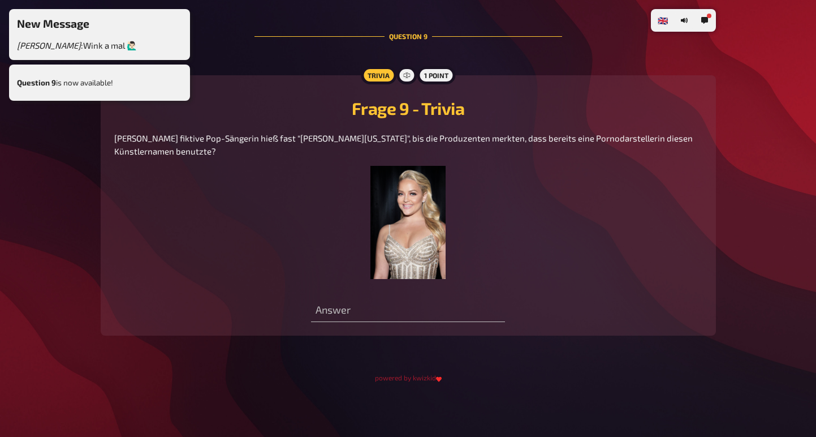
scroll to position [3450, 0]
click at [391, 133] on span "[PERSON_NAME] fiktive Pop-Sängerin hieß fast "[PERSON_NAME][US_STATE]", bis die…" at bounding box center [404, 144] width 580 height 23
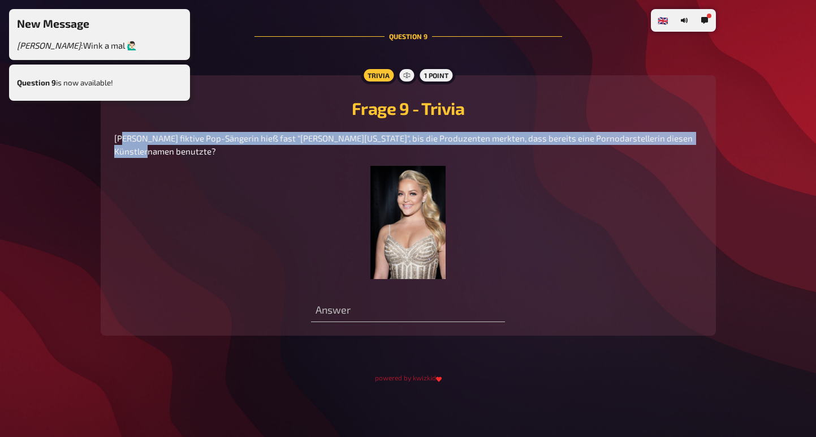
click at [391, 133] on span "[PERSON_NAME] fiktive Pop-Sängerin hieß fast "[PERSON_NAME][US_STATE]", bis die…" at bounding box center [404, 144] width 580 height 23
copy span "[PERSON_NAME] fiktive Pop-Sängerin hieß fast "[PERSON_NAME][US_STATE]", bis die…"
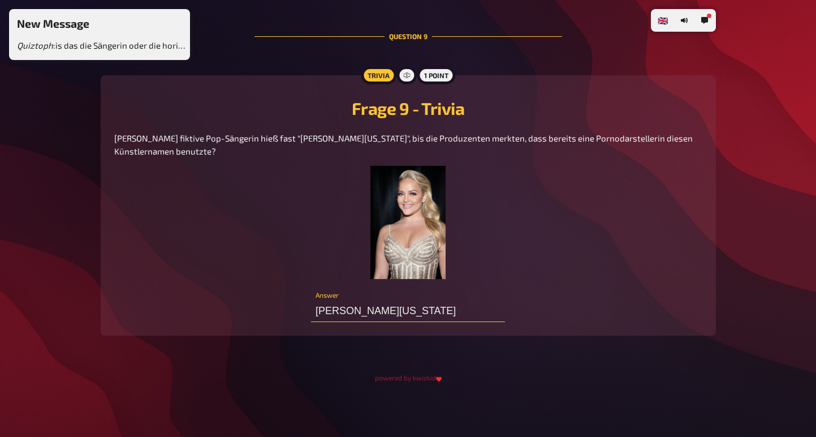
click at [425, 309] on input "[PERSON_NAME][US_STATE]" at bounding box center [408, 310] width 194 height 23
paste input "Alexis [US_STATE]"
click at [503, 296] on div "[PERSON_NAME][US_STATE] Answer" at bounding box center [408, 305] width 194 height 34
type input "A"
click at [465, 307] on input "[PERSON_NAME][US_STATE]" at bounding box center [408, 310] width 194 height 23
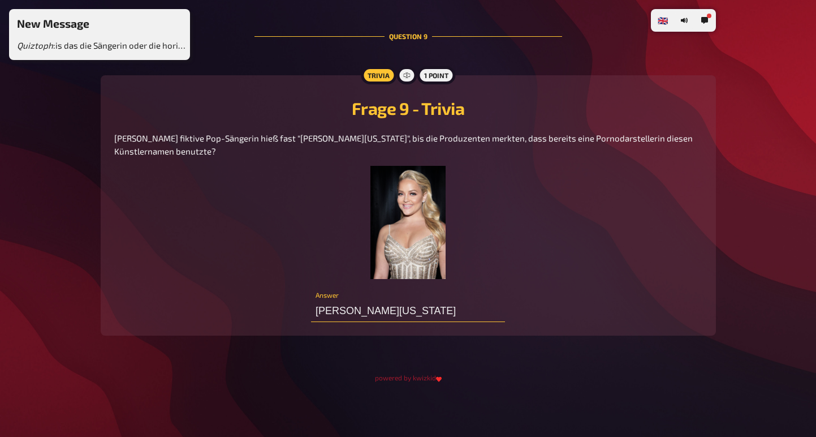
paste input "Alexis [US_STATE]"
click at [465, 307] on input "Alexis [US_STATE]" at bounding box center [408, 310] width 194 height 23
click at [520, 240] on figure at bounding box center [408, 222] width 588 height 113
type input "Al"
click at [469, 312] on input "[PERSON_NAME][US_STATE] aber wirklich" at bounding box center [408, 310] width 194 height 23
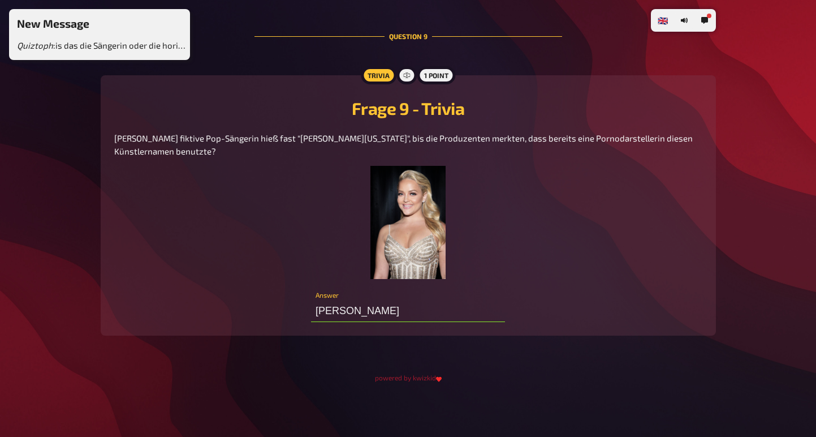
type input "[PERSON_NAME][US_STATE]"
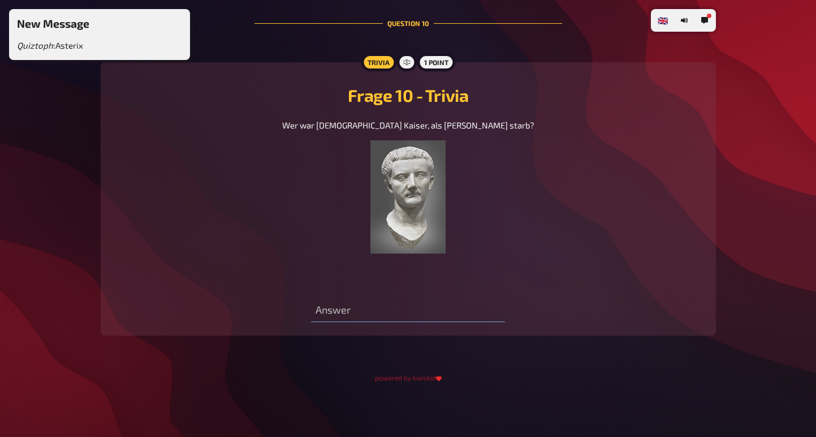
scroll to position [3799, 0]
click at [446, 130] on span "Wer war [DEMOGRAPHIC_DATA] Kaiser, als [PERSON_NAME] starb?" at bounding box center [408, 125] width 252 height 10
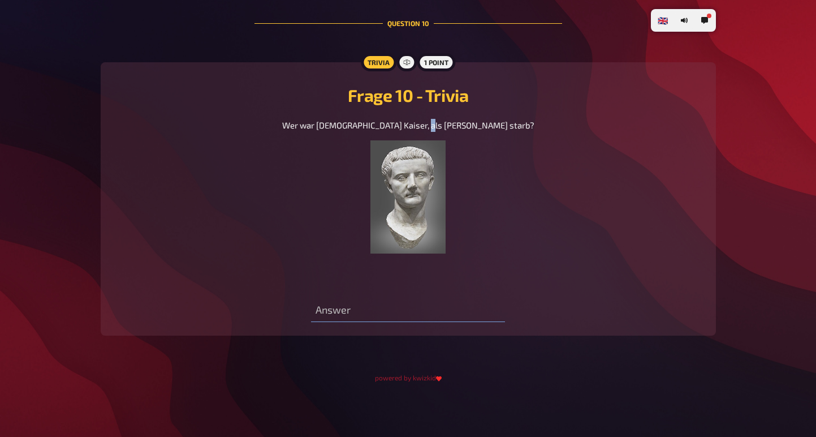
click at [446, 130] on span "Wer war [DEMOGRAPHIC_DATA] Kaiser, als [PERSON_NAME] starb?" at bounding box center [408, 125] width 252 height 10
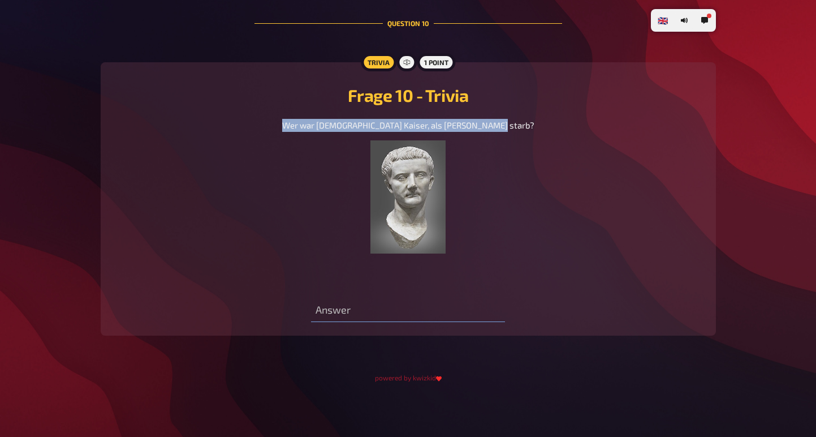
click at [446, 130] on span "Wer war [DEMOGRAPHIC_DATA] Kaiser, als [PERSON_NAME] starb?" at bounding box center [408, 125] width 252 height 10
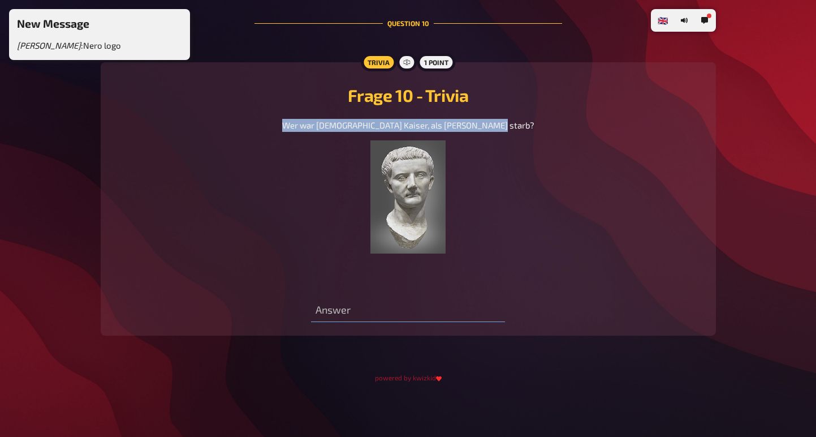
copy span "Wer war [DEMOGRAPHIC_DATA] Kaiser, als [PERSON_NAME] starb?"
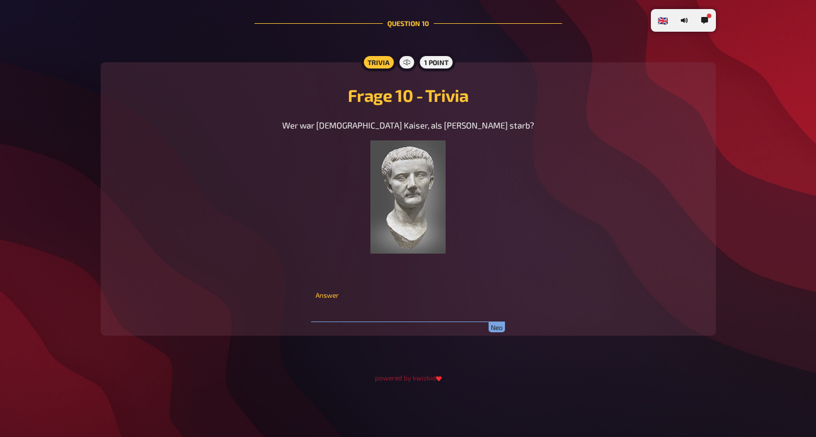
click at [390, 322] on input "text" at bounding box center [408, 310] width 194 height 23
type input "[PERSON_NAME]"
click at [567, 240] on div "Wer war [DEMOGRAPHIC_DATA] Kaiser, als [PERSON_NAME] starb?" at bounding box center [408, 199] width 588 height 160
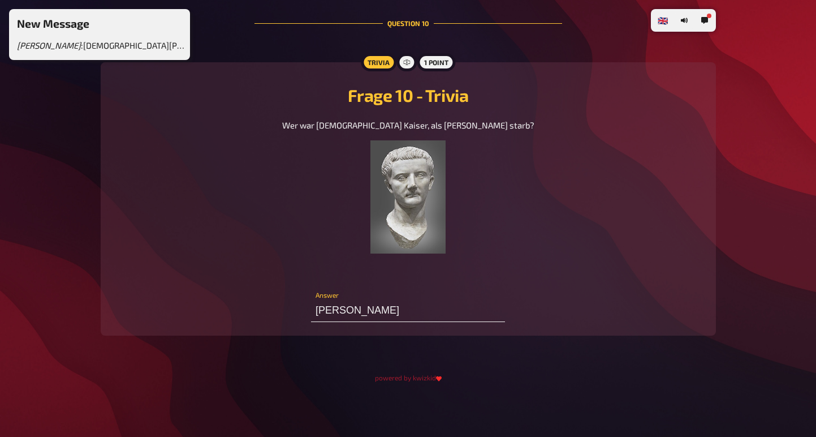
scroll to position [3824, 0]
click at [406, 308] on input "[PERSON_NAME]" at bounding box center [408, 310] width 194 height 23
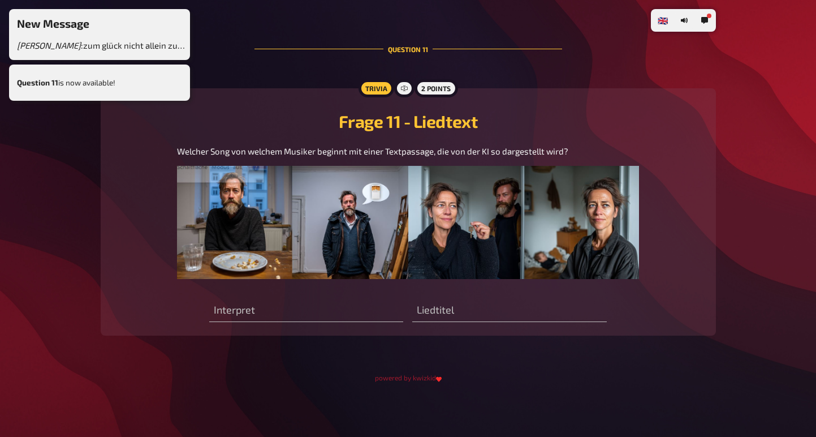
scroll to position [4160, 0]
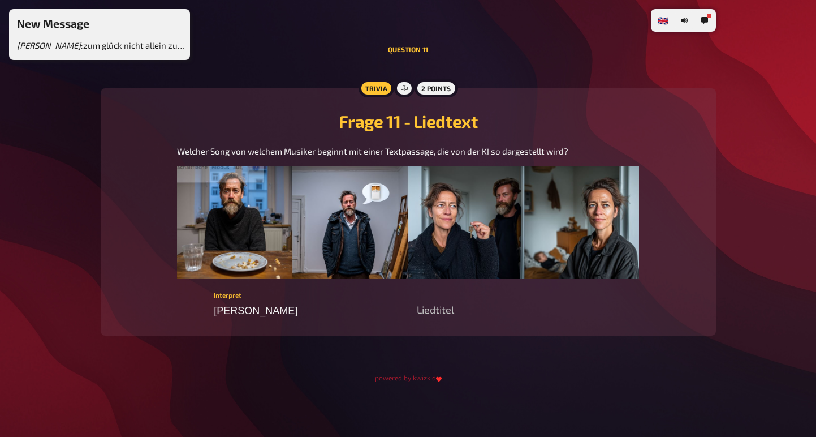
click at [274, 231] on img at bounding box center [408, 222] width 462 height 113
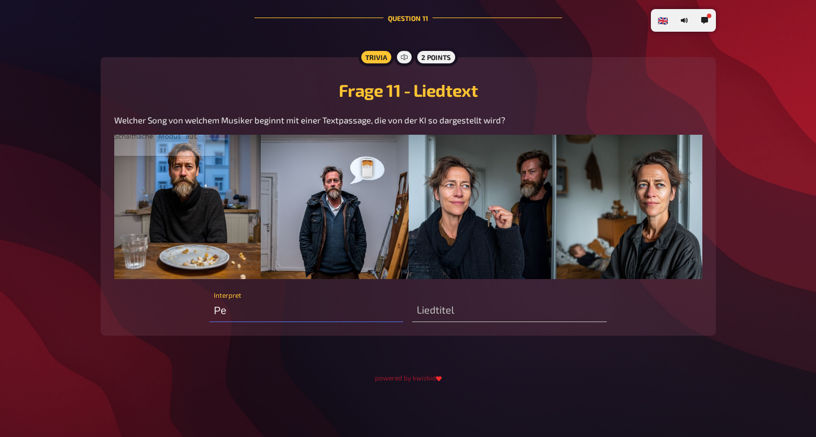
type input "P"
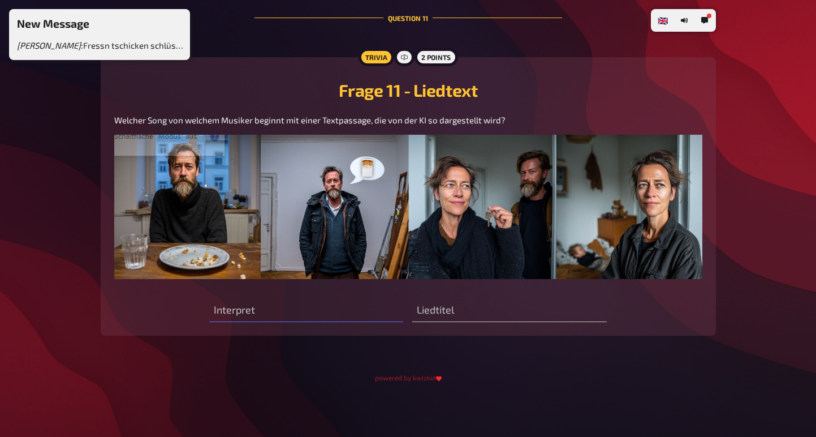
scroll to position [4192, 0]
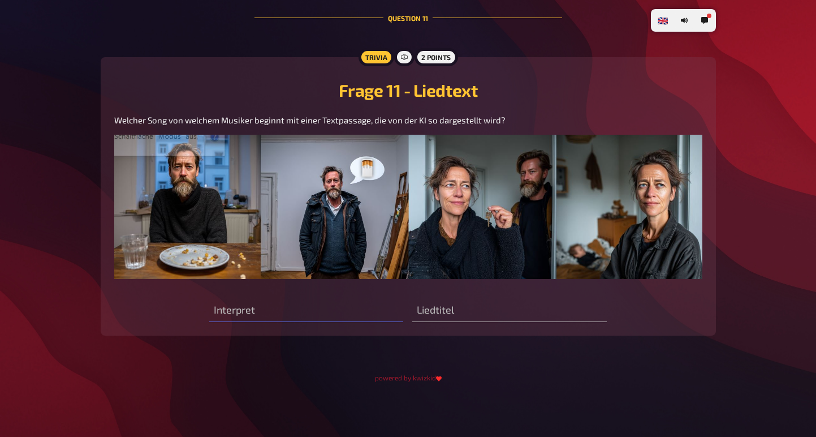
click at [213, 118] on span "Welcher Song von welchem Musiker beginnt mit einer Textpassage, die von der KI …" at bounding box center [309, 120] width 391 height 10
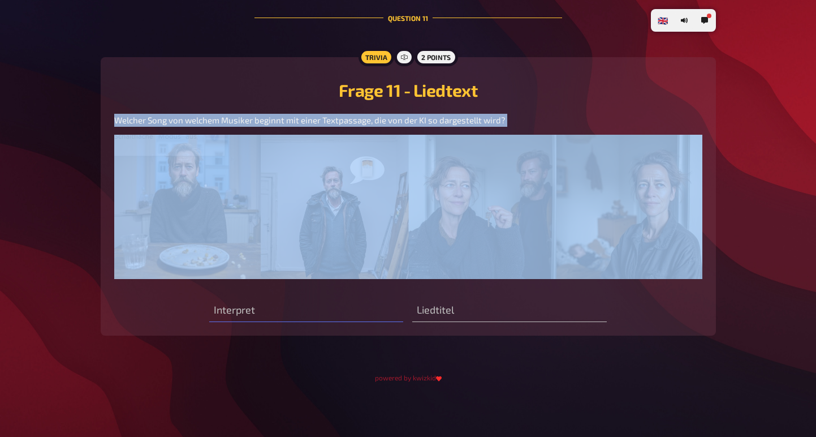
click at [213, 118] on span "Welcher Song von welchem Musiker beginnt mit einer Textpassage, die von der KI …" at bounding box center [309, 120] width 391 height 10
copy span "Welcher Song von welchem Musiker beginnt mit einer Textpassage, die von der KI …"
click at [187, 209] on img at bounding box center [408, 207] width 588 height 144
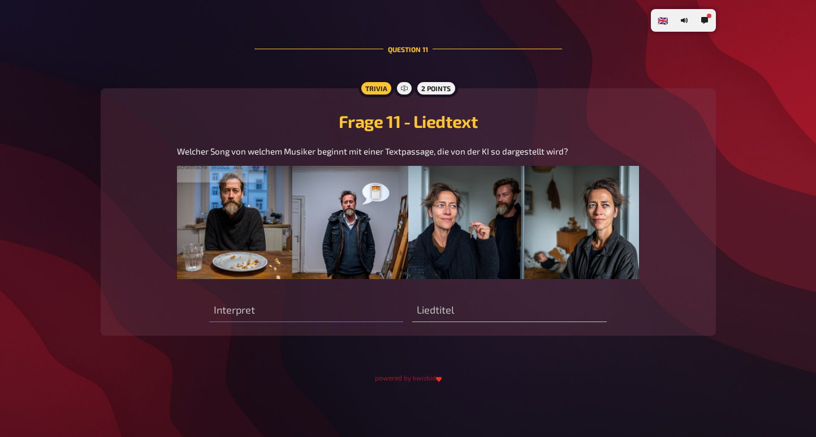
scroll to position [4160, 0]
click at [209, 210] on img at bounding box center [408, 222] width 462 height 113
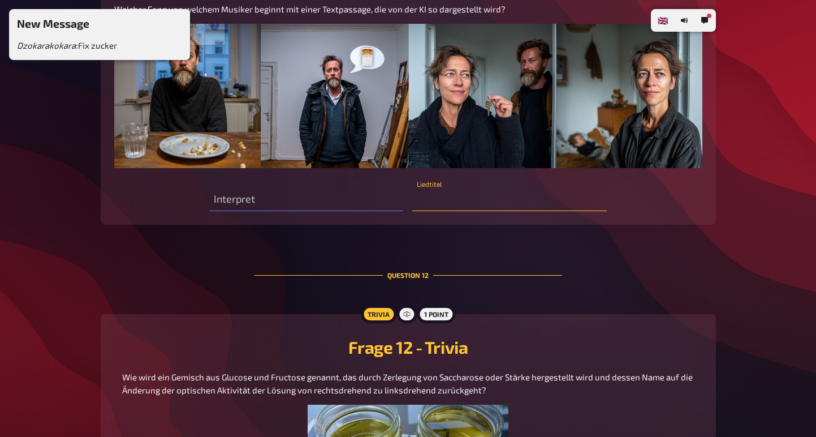
click at [477, 211] on input "text" at bounding box center [509, 199] width 194 height 23
paste input "Smoke Gets in Your Eyes"
type input "Smoke Gets in Your Eyes"
click at [281, 211] on input "text" at bounding box center [306, 199] width 194 height 23
paste input "The Platters"
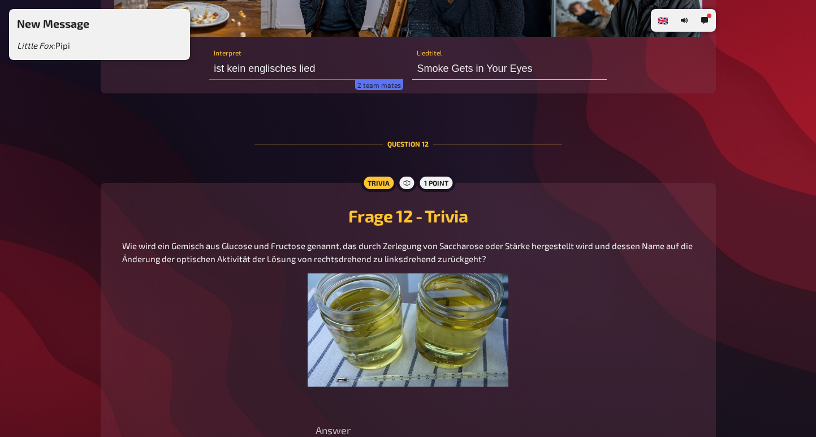
scroll to position [4292, 0]
click at [341, 79] on input "ist kein englisches lied" at bounding box center [306, 68] width 194 height 23
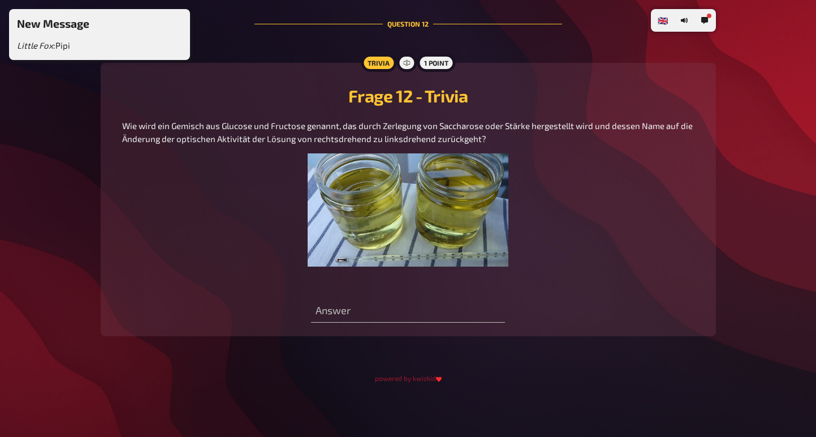
scroll to position [4555, 0]
drag, startPoint x: 484, startPoint y: 150, endPoint x: 117, endPoint y: 132, distance: 367.5
click at [117, 132] on div "Wie wird ein Gemisch aus Glucose und Fructose genannt, das durch Zerlegung von …" at bounding box center [408, 199] width 588 height 160
copy span "Wie wird ein Gemisch aus Glucose und Fructose genannt, das durch Zerlegung von …"
type input "ist kein englisches lied (laut pete)"
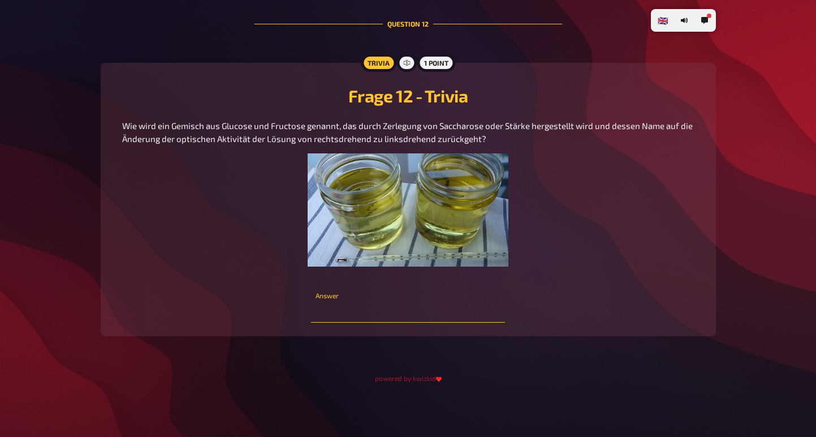
click at [360, 322] on input "text" at bounding box center [408, 311] width 194 height 23
paste input "Invertzucker"
type input "Invertzucker"
click at [240, 266] on figure at bounding box center [408, 209] width 572 height 113
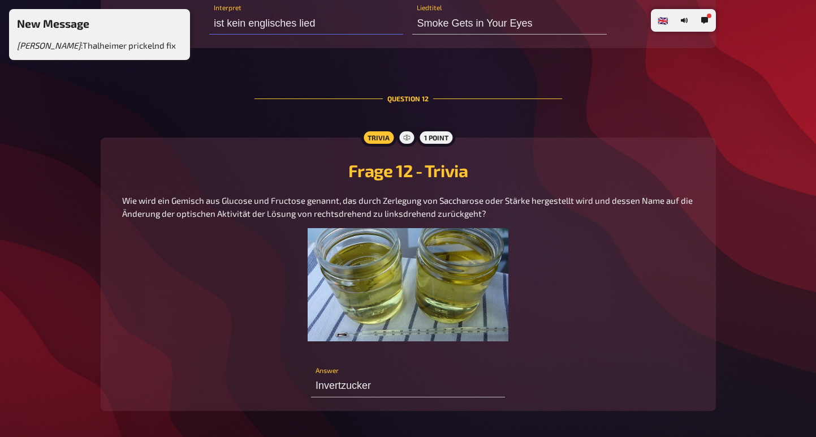
scroll to position [4335, 0]
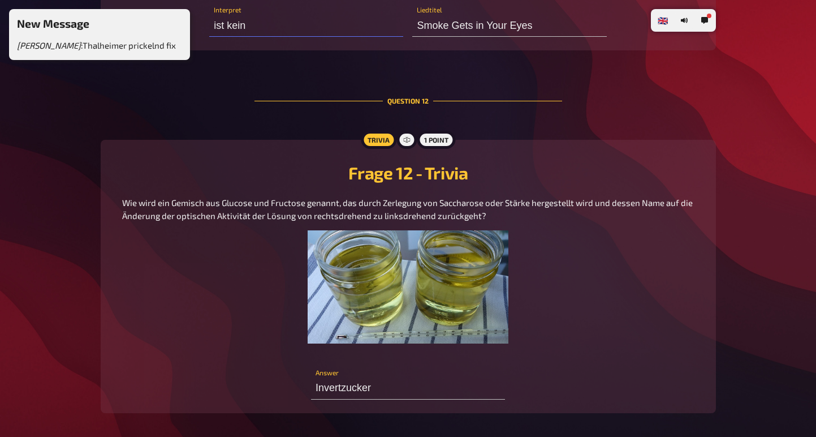
type input "ist"
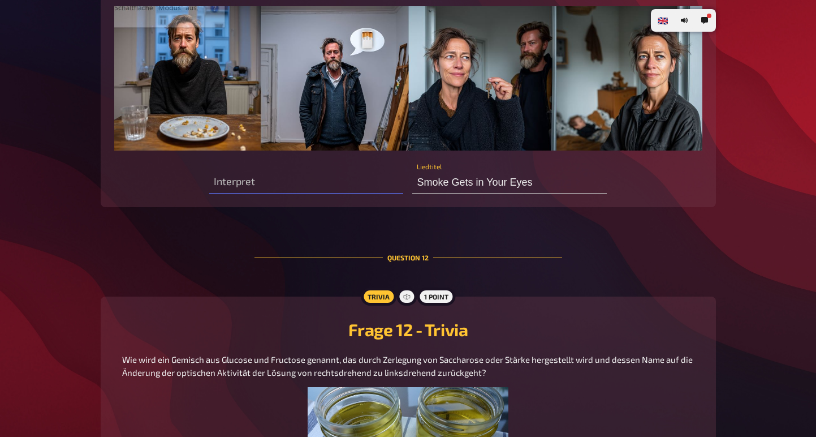
scroll to position [4117, 0]
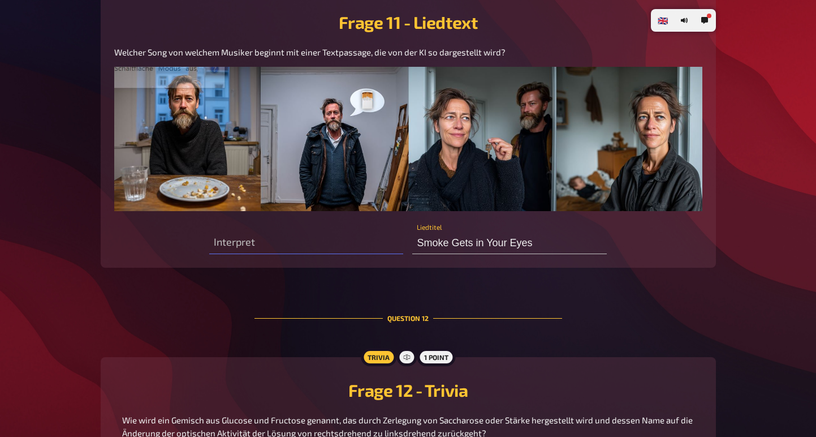
click at [323, 57] on span "Welcher Song von welchem Musiker beginnt mit einer Textpassage, die von der KI …" at bounding box center [309, 52] width 391 height 10
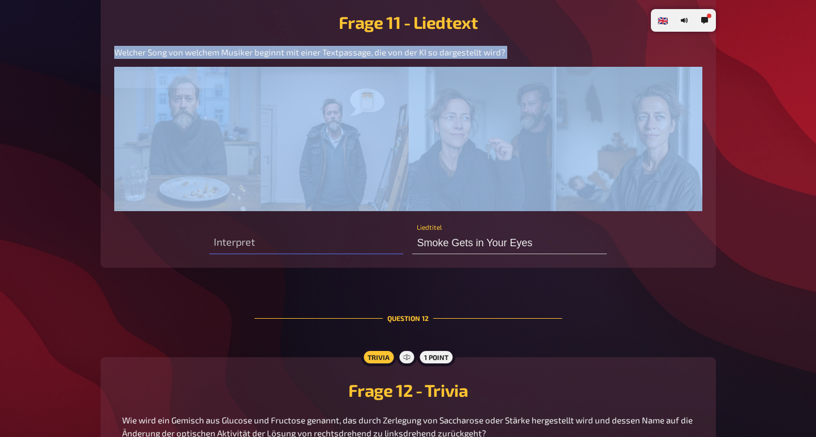
click at [323, 57] on span "Welcher Song von welchem Musiker beginnt mit einer Textpassage, die von der KI …" at bounding box center [309, 52] width 391 height 10
copy span "Welcher Song von welchem Musiker beginnt mit einer Textpassage, die von der KI …"
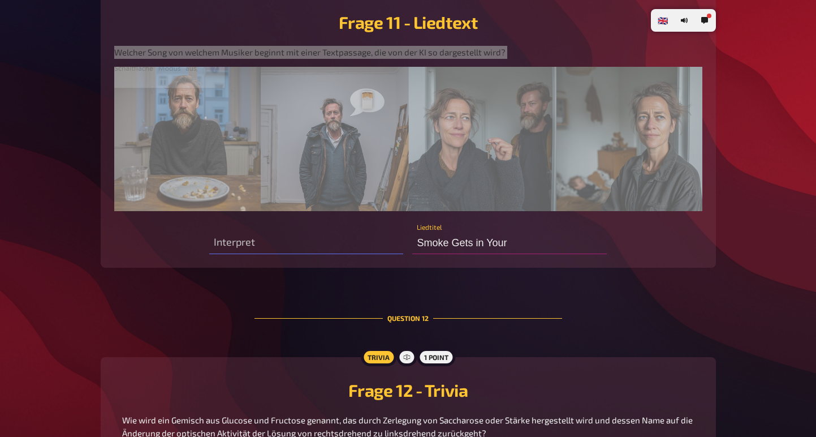
type input "Smoke Gets in You"
type input "P"
type input "Smoke Gets in Y"
type input "Pe"
type input "Smoke Ge"
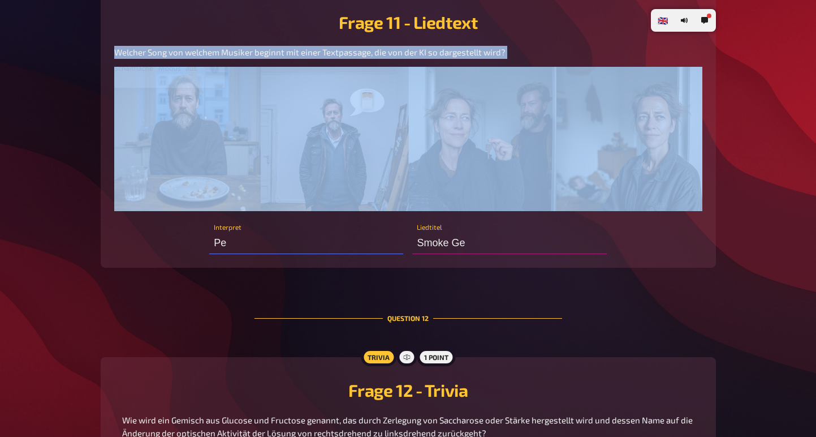
type input "Pet"
type input "Sm"
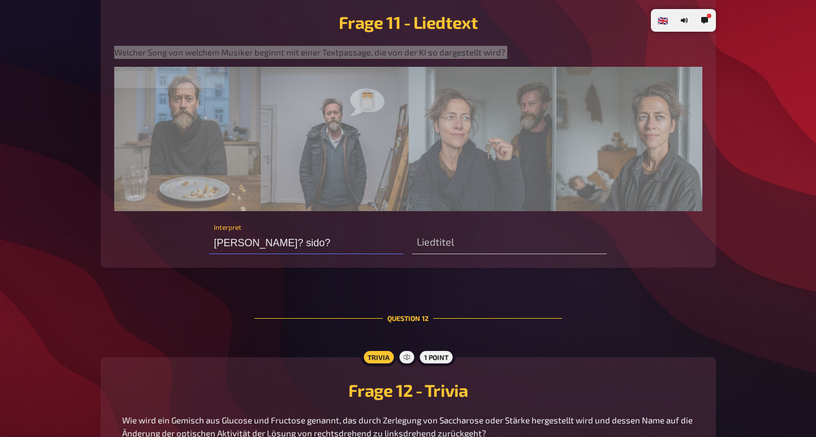
type input "Peter fox? sido?"
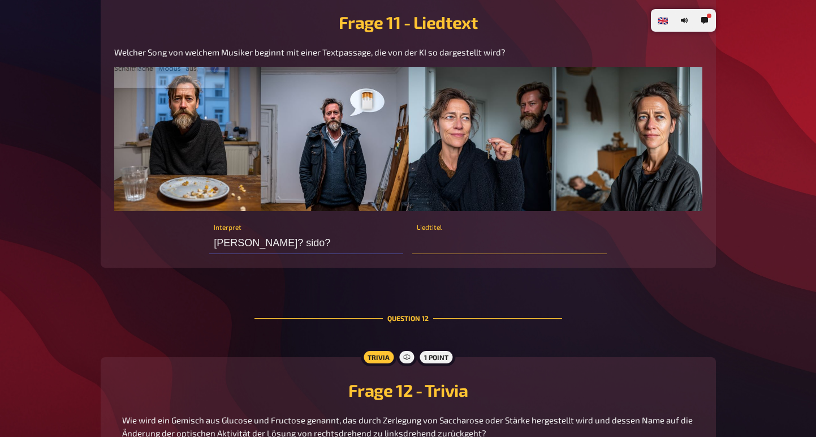
click at [473, 254] on input "text" at bounding box center [509, 242] width 194 height 23
type input "Haus am See"
click at [308, 254] on input "Peter fox? sido?" at bounding box center [306, 242] width 194 height 23
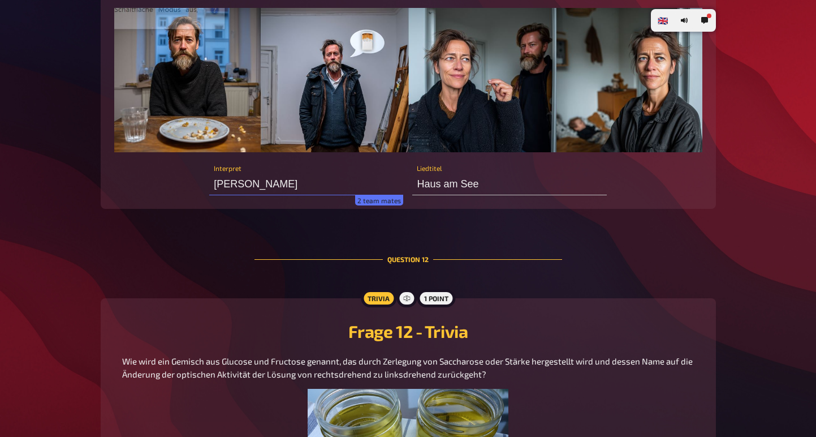
scroll to position [4180, 0]
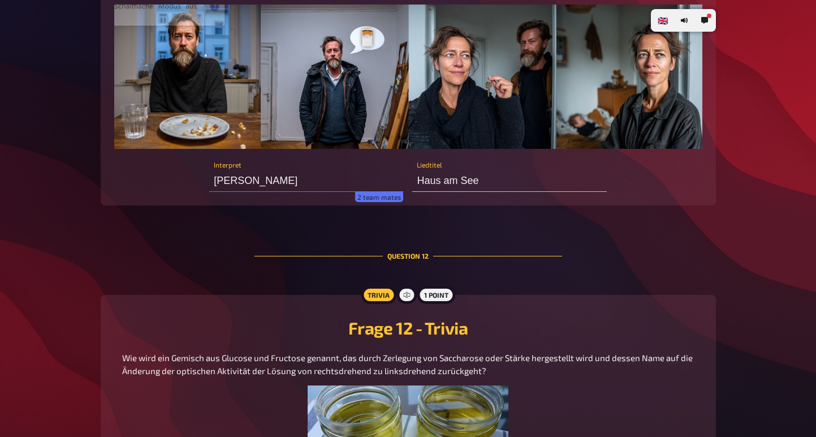
type input "Peter fox Nee"
type input "Haus am See nop!"
type input "Peter fox Nee alte generation!!"
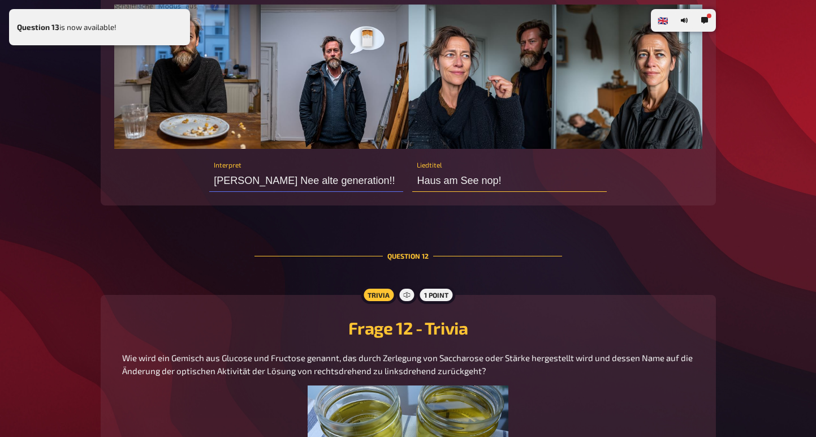
click at [509, 192] on input "Haus am See nop!" at bounding box center [509, 180] width 194 height 23
click at [339, 192] on input "Peter fox Nee alte generation!!" at bounding box center [306, 180] width 194 height 23
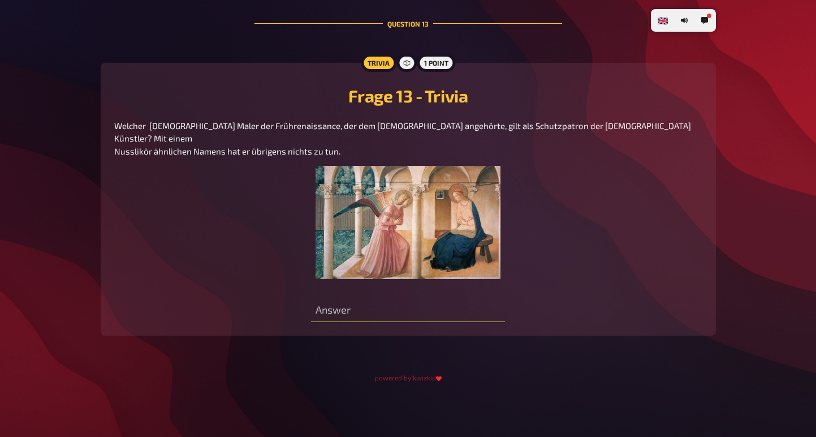
scroll to position [4952, 0]
click at [233, 134] on span "Welcher italienische Maler der Frührenaissance, der dem Dominikanerorden angehö…" at bounding box center [403, 138] width 579 height 36
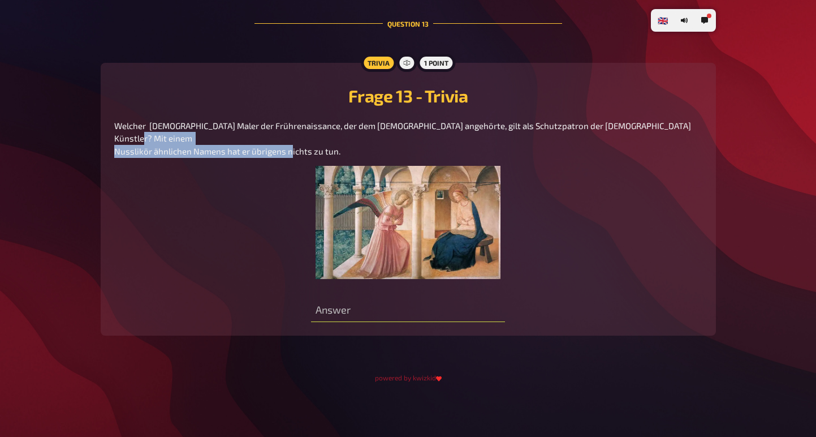
click at [233, 134] on span "Welcher italienische Maler der Frührenaissance, der dem Dominikanerorden angehö…" at bounding box center [403, 138] width 579 height 36
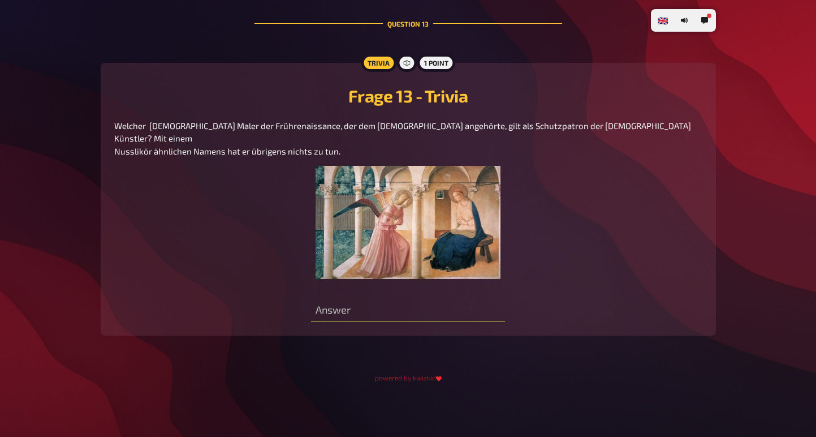
click at [279, 137] on span "Welcher italienische Maler der Frührenaissance, der dem Dominikanerorden angehö…" at bounding box center [403, 138] width 579 height 36
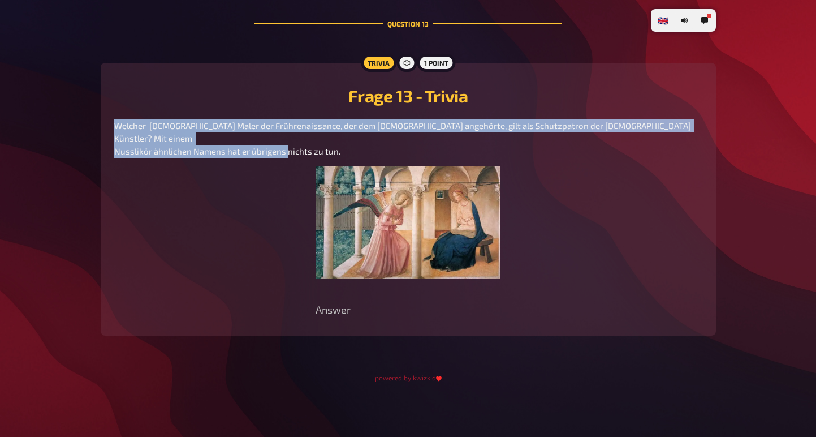
drag, startPoint x: 354, startPoint y: 139, endPoint x: 115, endPoint y: 124, distance: 239.1
click at [115, 124] on div "Welcher italienische Maler der Frührenaissance, der dem Dominikanerorden angehö…" at bounding box center [408, 199] width 588 height 160
copy span "Welcher italienische Maler der Frührenaissance, der dem Dominikanerorden angehö…"
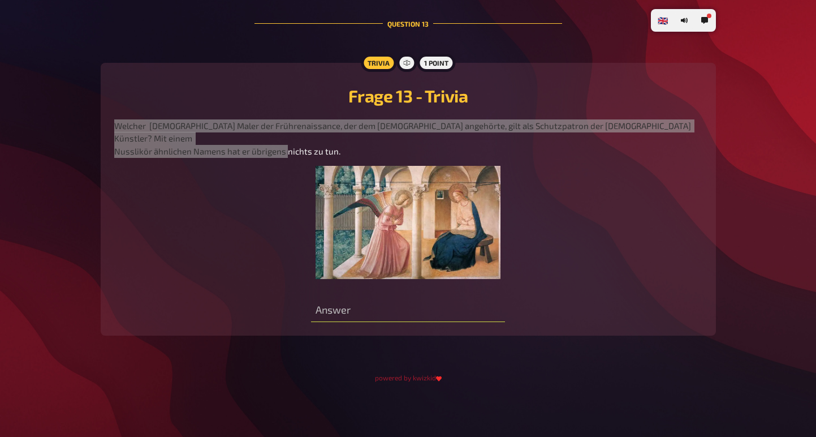
type input "Oh"
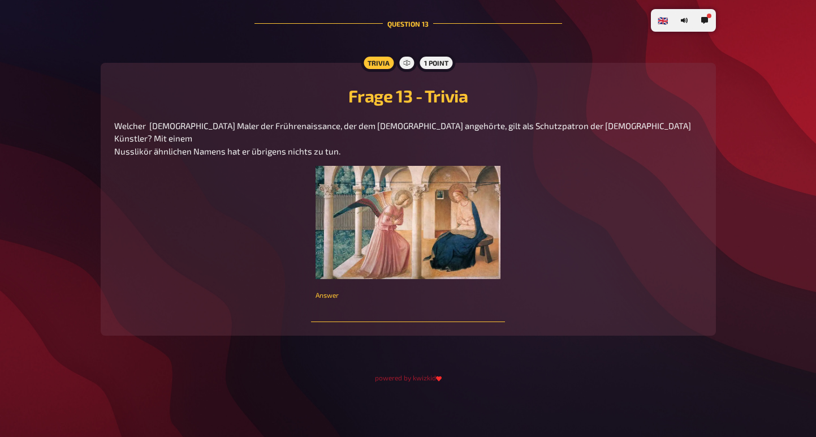
click at [427, 305] on input "text" at bounding box center [408, 310] width 194 height 23
paste input "Fra Angelico."
type input "Fra Angelico"
click at [439, 144] on div "Frage 13 - Trivia Welcher italienische Maler der Frührenaissance, der dem Domin…" at bounding box center [408, 177] width 588 height 203
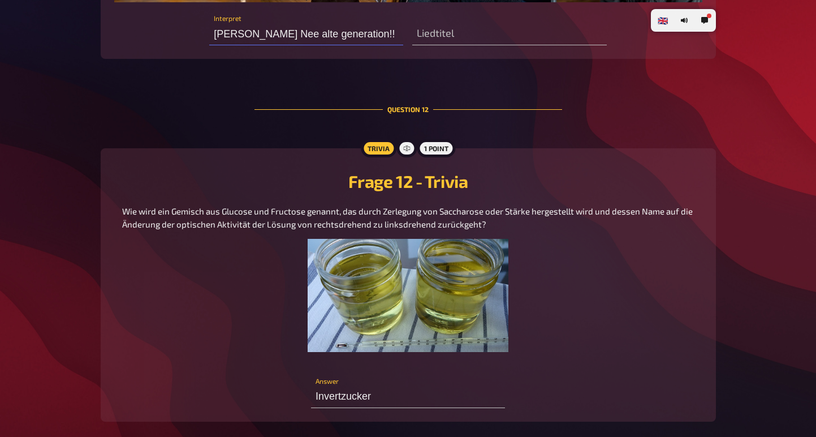
scroll to position [4326, 0]
type input "Peter"
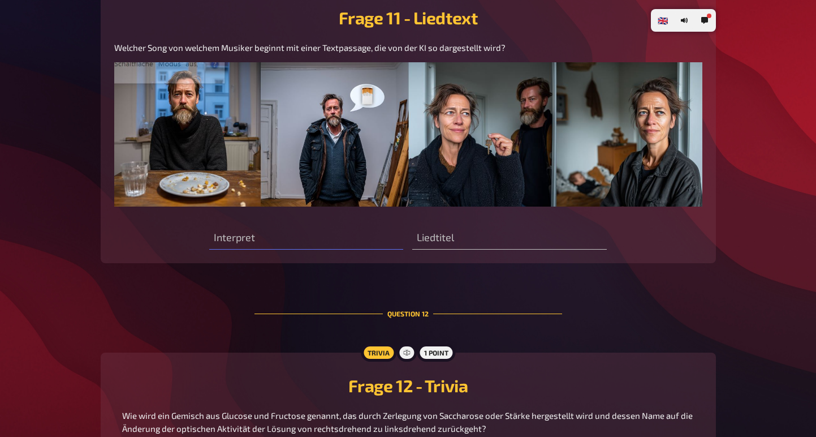
scroll to position [4128, 0]
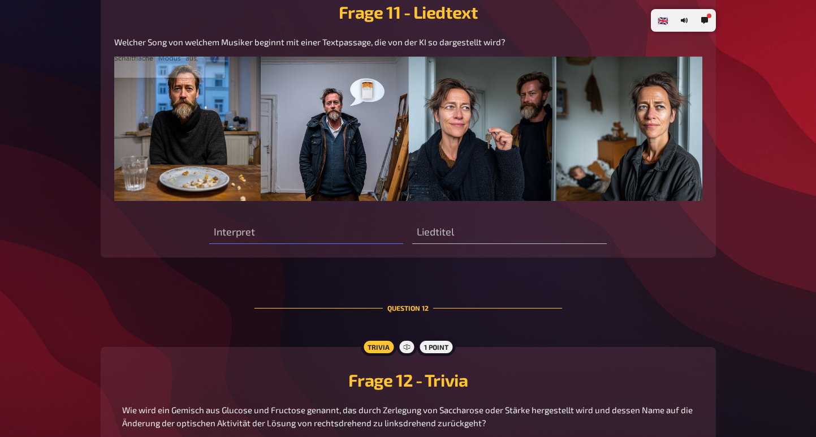
click at [357, 47] on span "Welcher Song von welchem Musiker beginnt mit einer Textpassage, die von der KI …" at bounding box center [309, 42] width 391 height 10
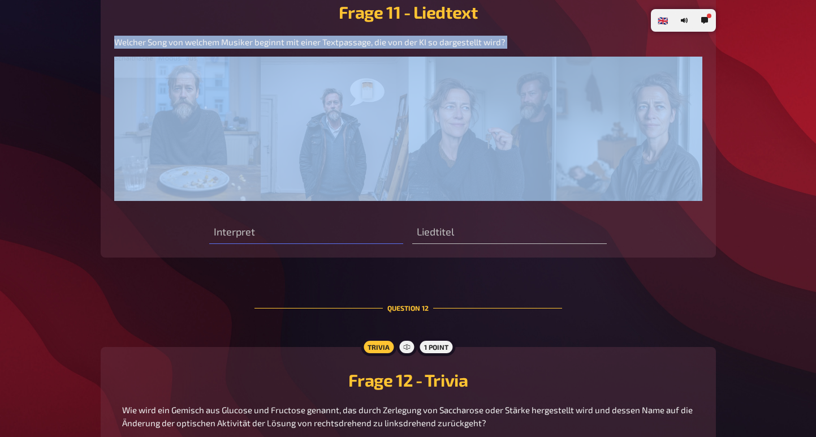
click at [357, 47] on span "Welcher Song von welchem Musiker beginnt mit einer Textpassage, die von der KI …" at bounding box center [309, 42] width 391 height 10
copy span "Welcher Song von welchem Musiker beginnt mit einer Textpassage, die von der KI …"
click at [260, 244] on input "text" at bounding box center [306, 232] width 194 height 23
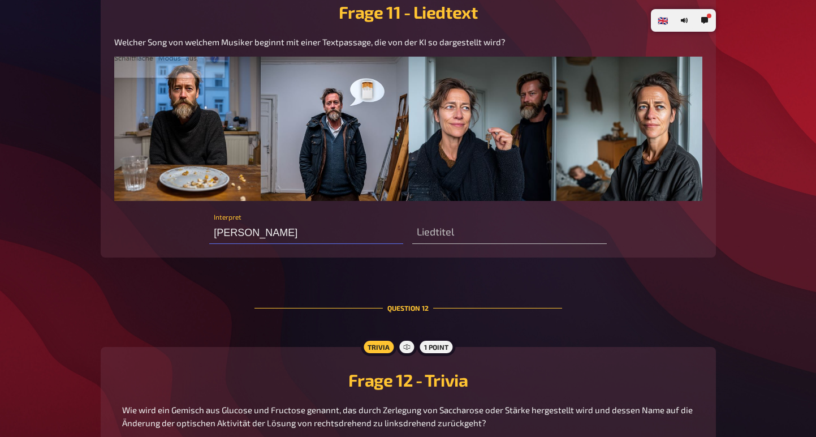
type input "Udo Jürgens"
type input "Ich war noch niemals in New York"
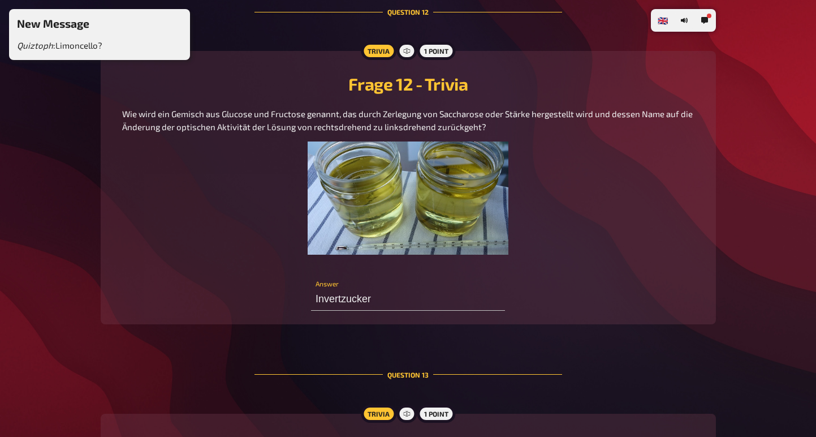
scroll to position [4469, 0]
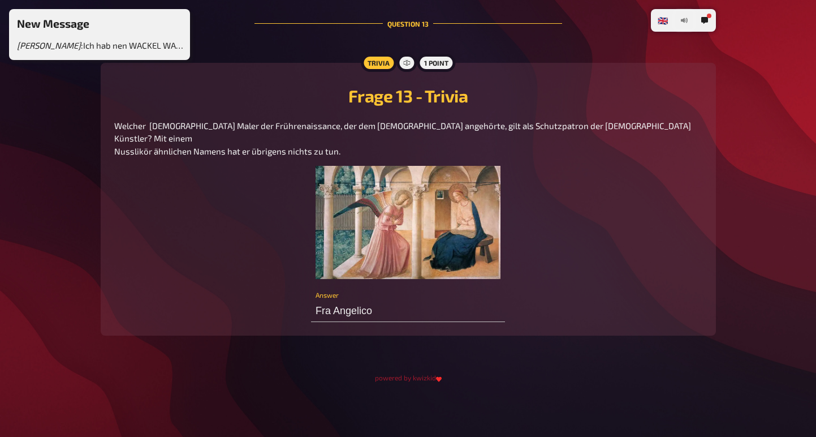
scroll to position [4921, 0]
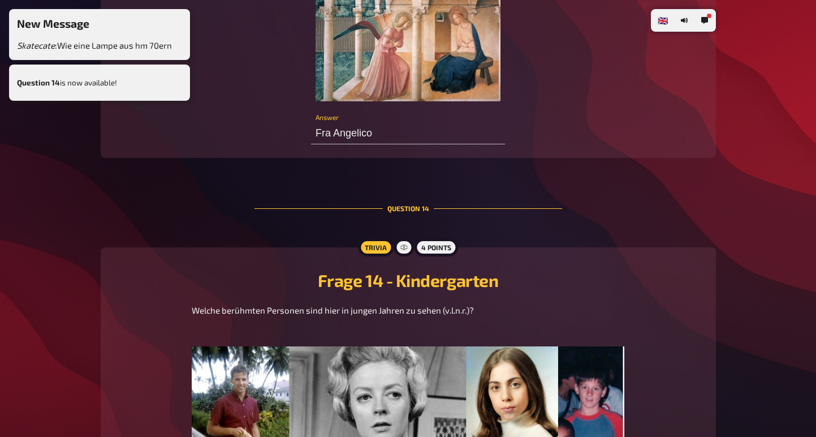
type input "Lady Gaga"
type input "Joe Biden"
type input "Messi"
type input "m"
type input "McGona"
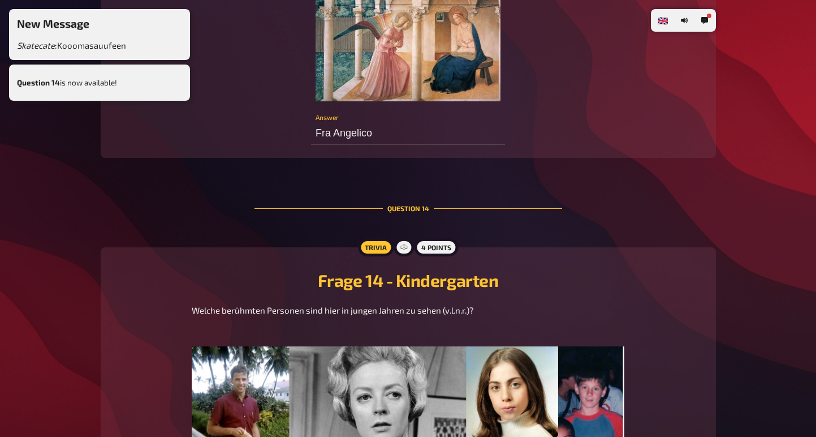
type input "Leonel Messi"
type input "McGonagall??? Lansburr"
type input "Lonel Messi"
type input "McGonagall??? Lansburry"
type input "Lionel Messi"
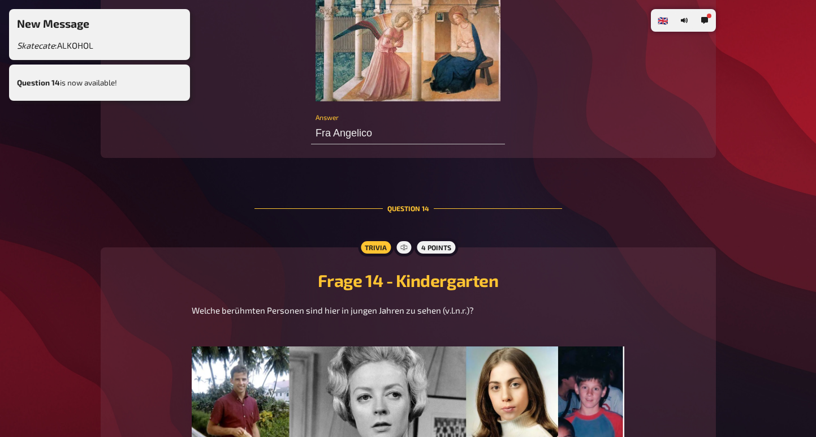
type input "McGonagall??? Lansburry? Niki?? Wie heisst di"
type input "Lionel Messi"
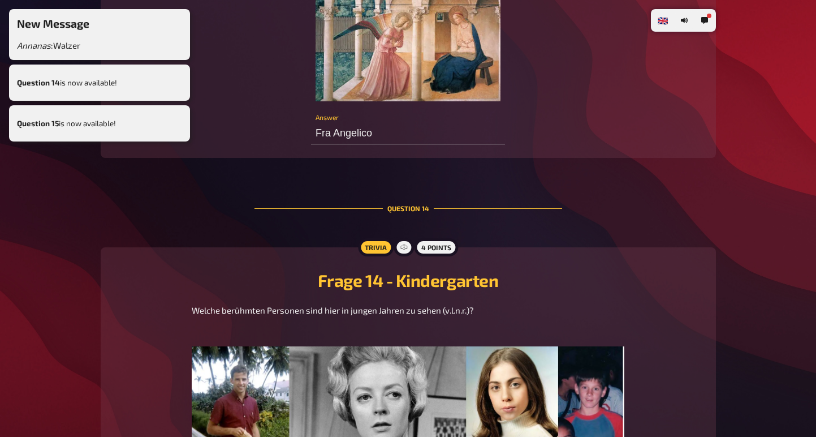
type input "Maggie Smith"
type input "Fandando"
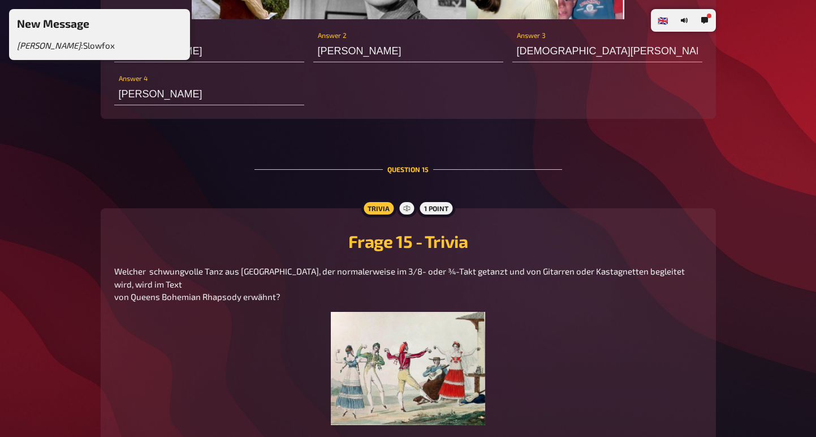
scroll to position [5359, 0]
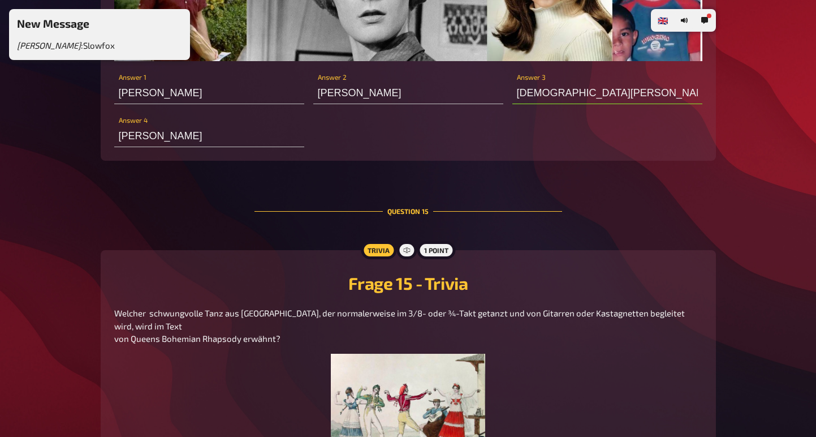
type input "Qatar"
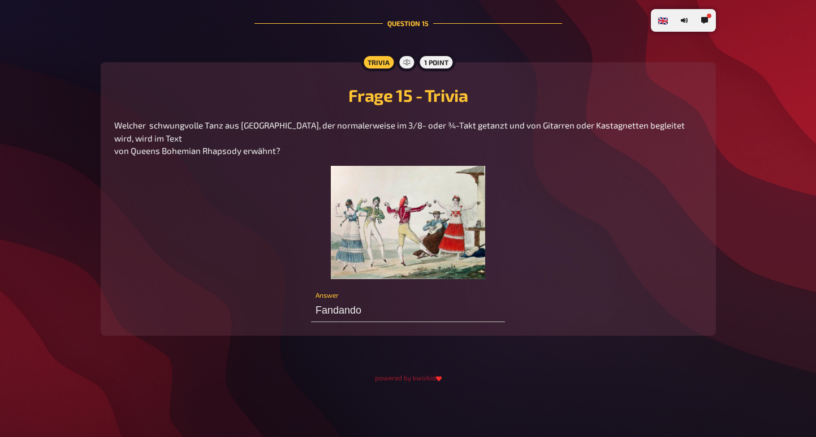
scroll to position [5748, 0]
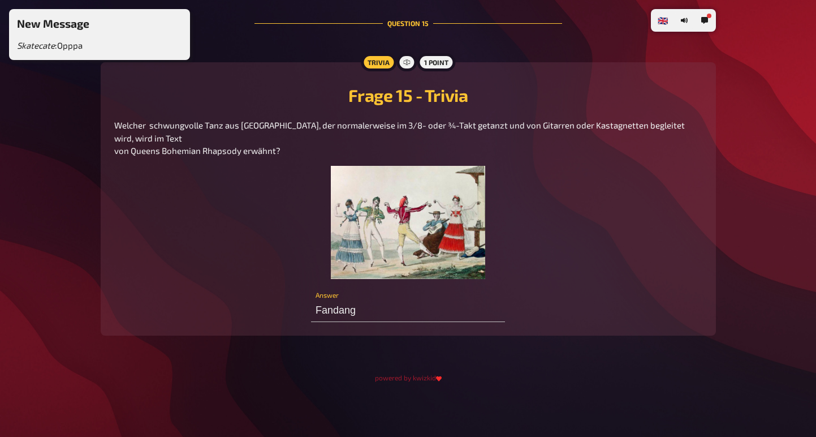
type input "Fandango"
type input "Q"
type input "Russland"
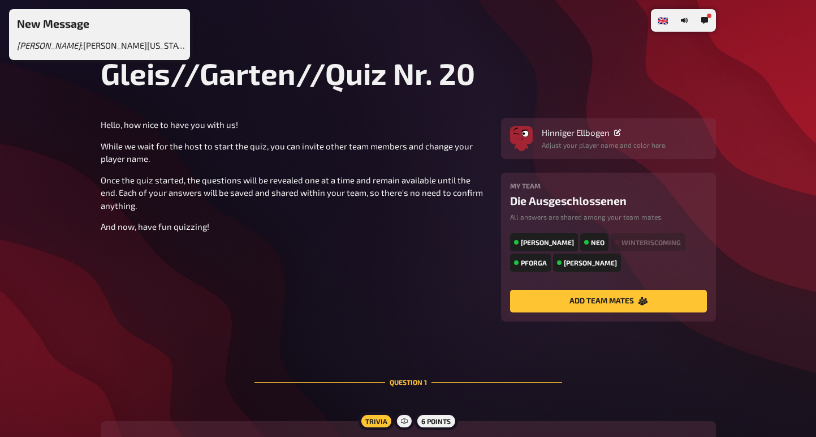
scroll to position [0, 0]
click at [643, 242] on div "Winteriscoming" at bounding box center [648, 242] width 74 height 18
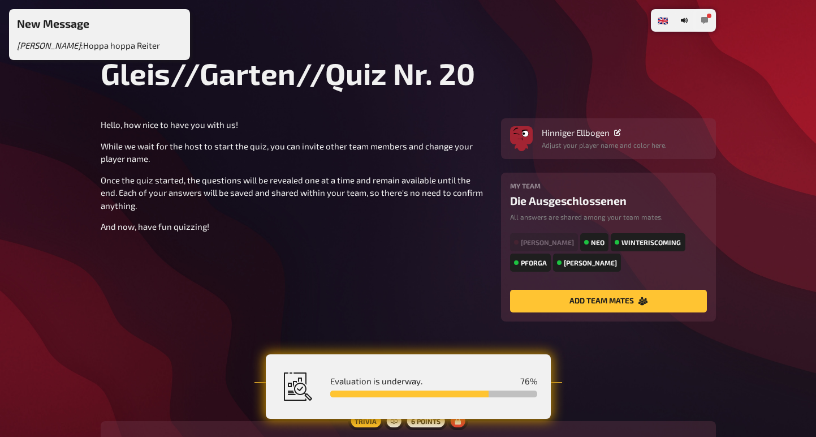
click at [699, 19] on button "button" at bounding box center [705, 20] width 18 height 18
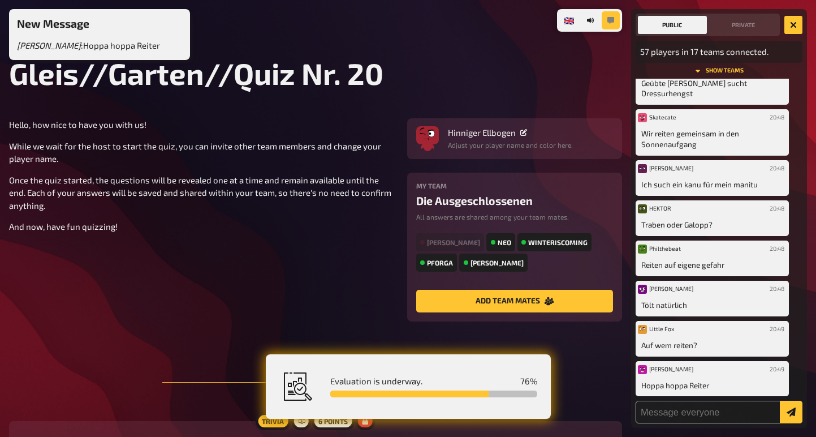
scroll to position [619, 0]
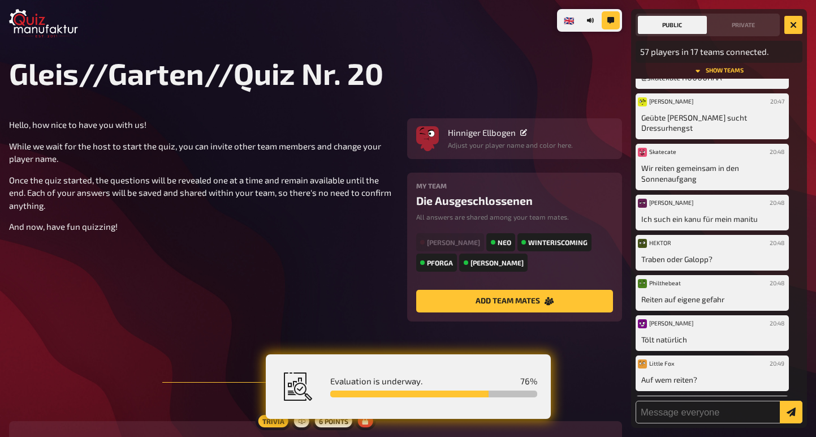
click at [520, 136] on div "Hinniger Ellbogen" at bounding box center [510, 132] width 125 height 10
click at [520, 133] on icon at bounding box center [523, 132] width 7 height 7
click at [243, 291] on section "Hello, how nice to have you with us! While we wait for the host to start the qu…" at bounding box center [315, 219] width 613 height 203
click at [518, 129] on div "Hinniger Ellbogen" at bounding box center [510, 132] width 125 height 10
click at [528, 135] on div "Hinniger Ellbogen" at bounding box center [510, 132] width 125 height 10
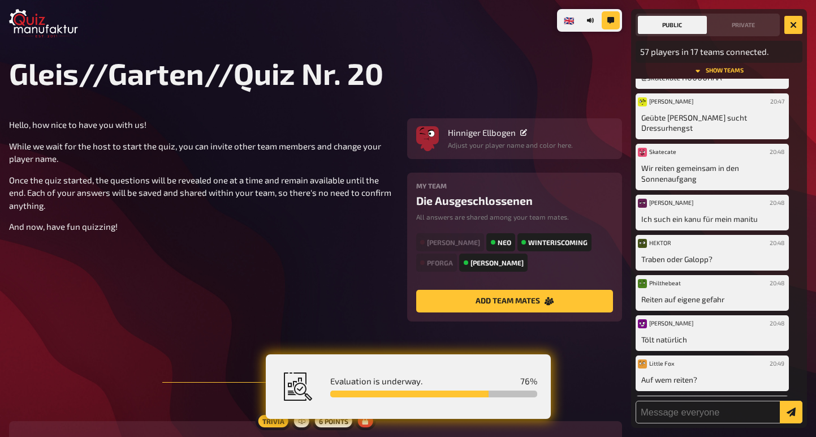
click at [524, 133] on icon at bounding box center [523, 132] width 7 height 7
click at [307, 181] on p "Once the quiz started, the questions will be revealed one at a time and remain …" at bounding box center [201, 193] width 385 height 38
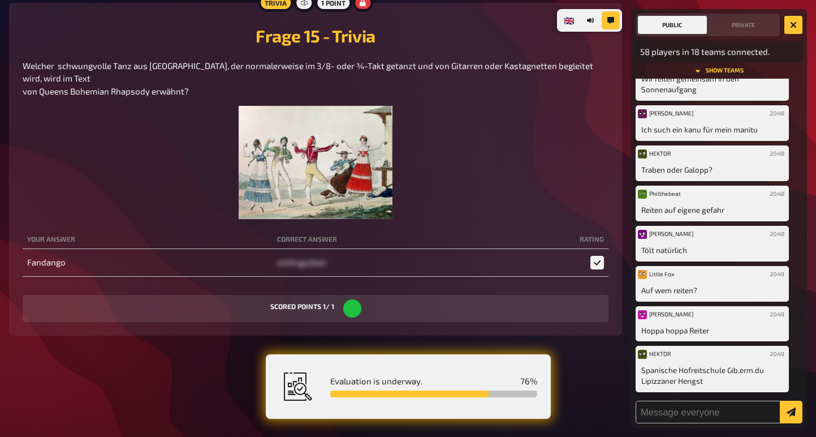
scroll to position [6744, 0]
click at [748, 16] on button "Private" at bounding box center [743, 25] width 69 height 18
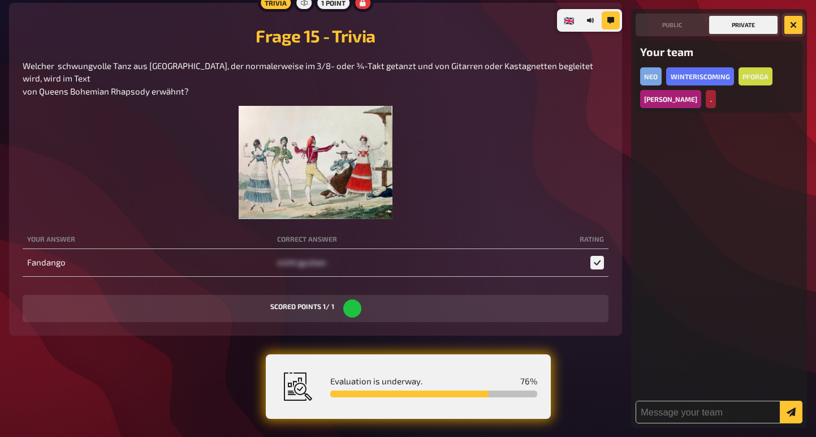
click at [794, 21] on icon "button" at bounding box center [793, 24] width 7 height 7
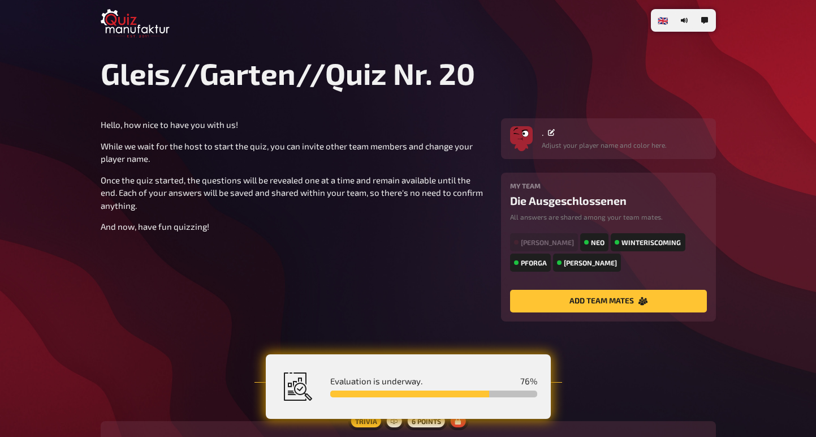
scroll to position [0, 0]
click at [186, 85] on h1 "Gleis//Garten//Quiz Nr. 20" at bounding box center [408, 73] width 615 height 36
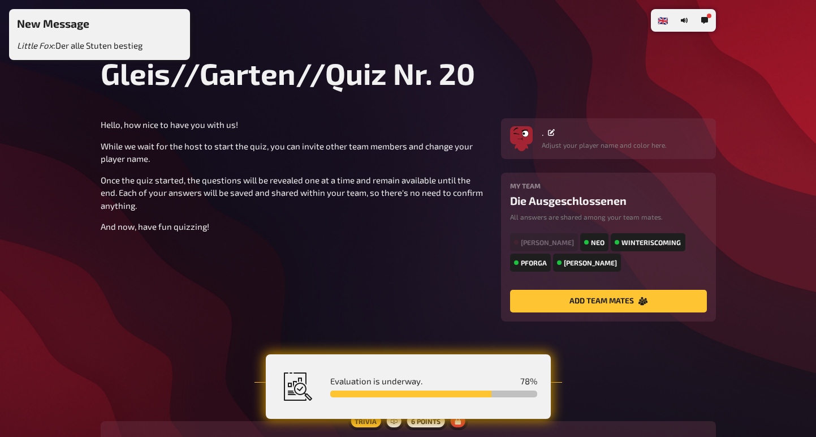
click at [573, 246] on div "[PERSON_NAME]" at bounding box center [544, 242] width 68 height 18
